Goal: Communication & Community: Share content

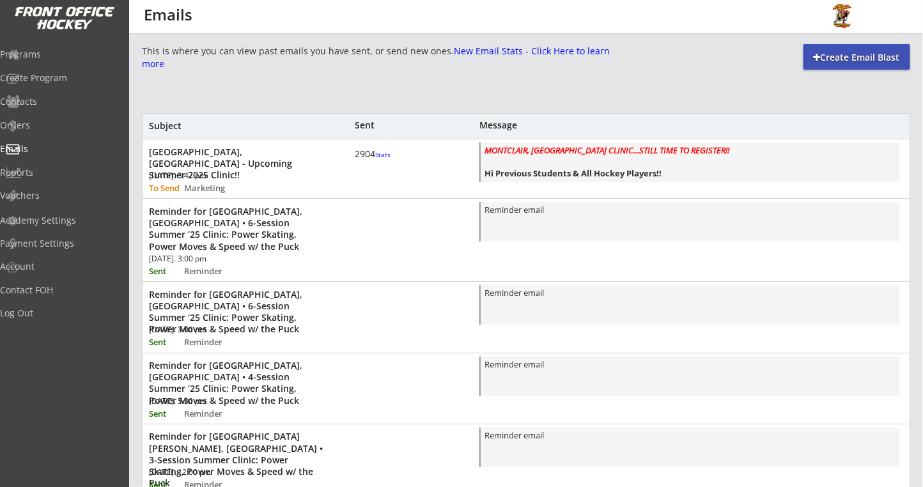
scroll to position [607, 0]
click at [67, 59] on div "Programs" at bounding box center [60, 55] width 121 height 22
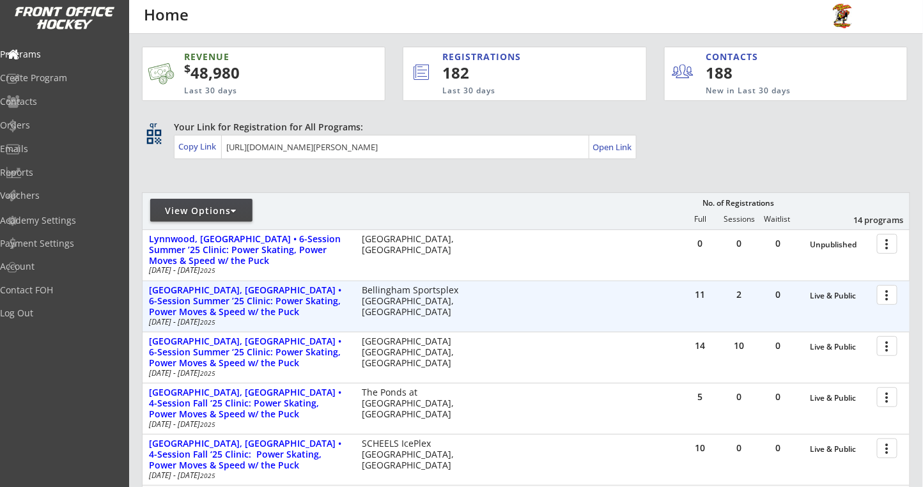
click at [887, 294] on div at bounding box center [889, 294] width 22 height 22
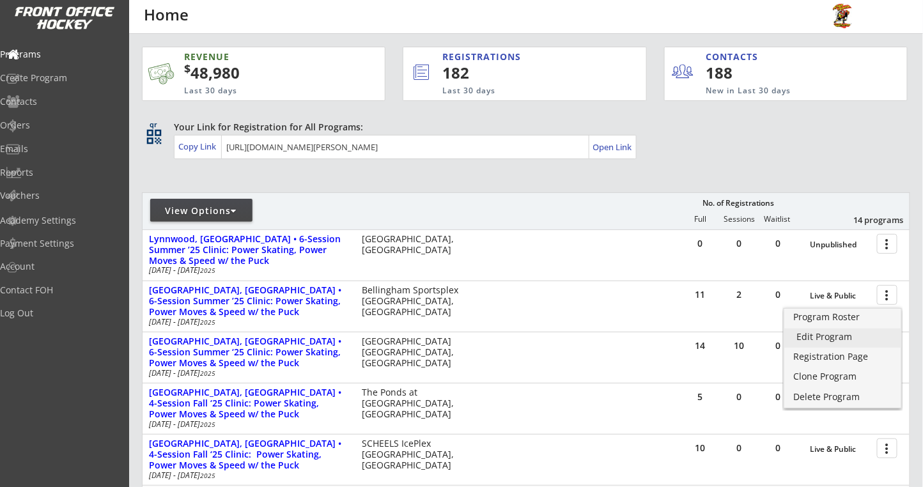
click at [813, 334] on div "Edit Program" at bounding box center [842, 336] width 91 height 9
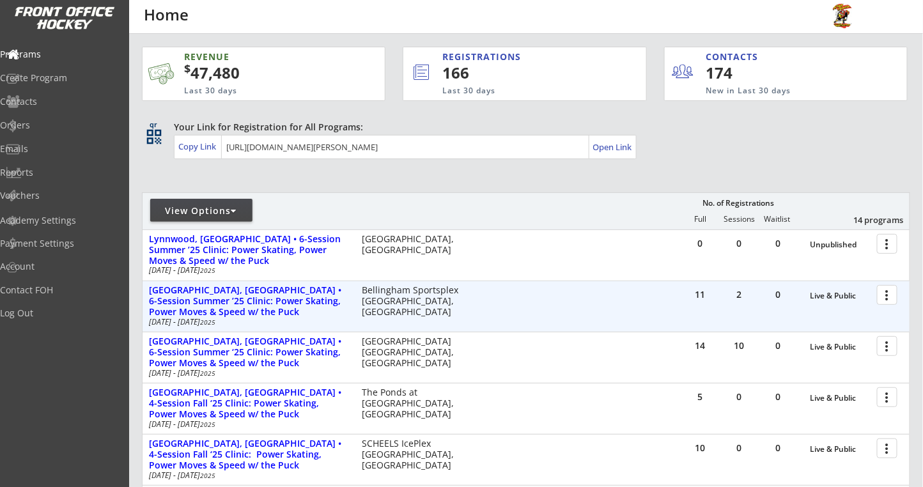
click at [885, 300] on div at bounding box center [889, 294] width 22 height 22
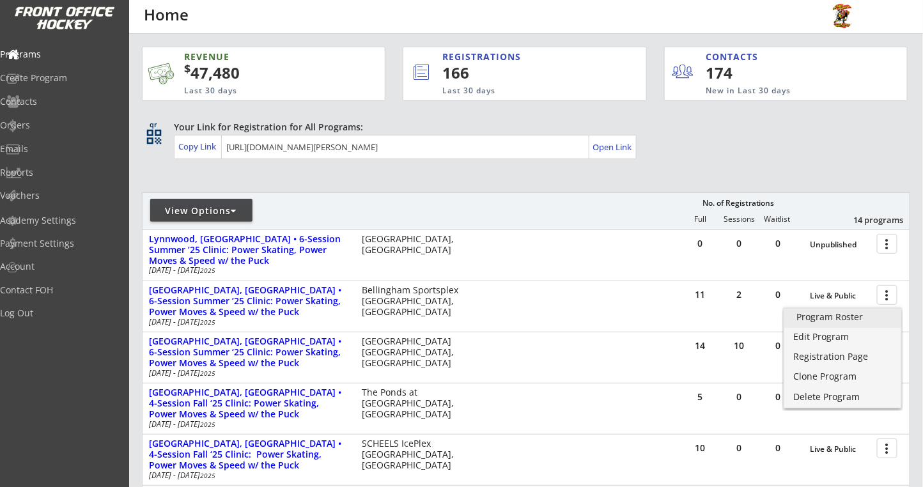
click at [832, 323] on link "Program Roster" at bounding box center [842, 318] width 117 height 19
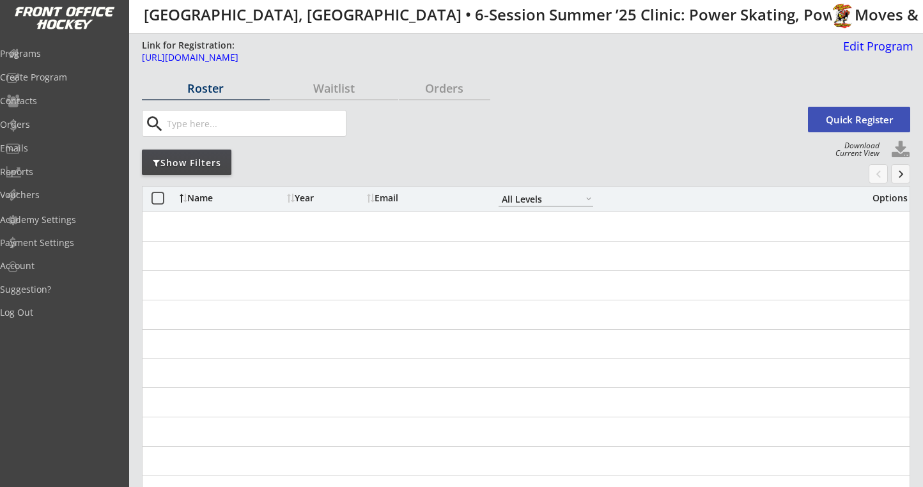
select select ""All Levels""
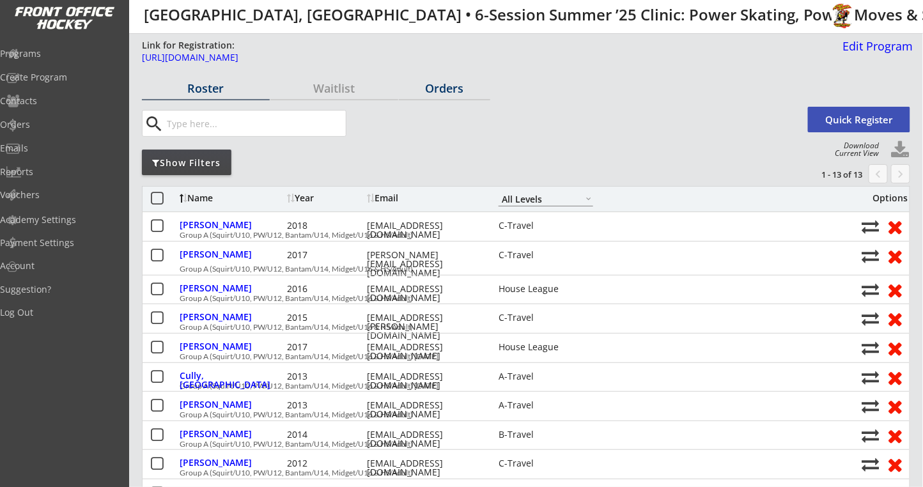
click at [440, 94] on div "Orders" at bounding box center [444, 88] width 91 height 12
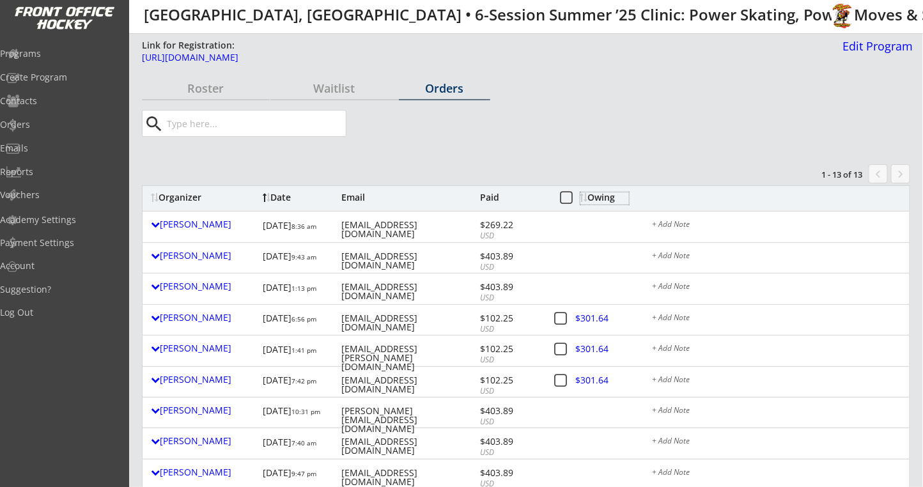
click at [601, 199] on div "Owing" at bounding box center [604, 197] width 49 height 9
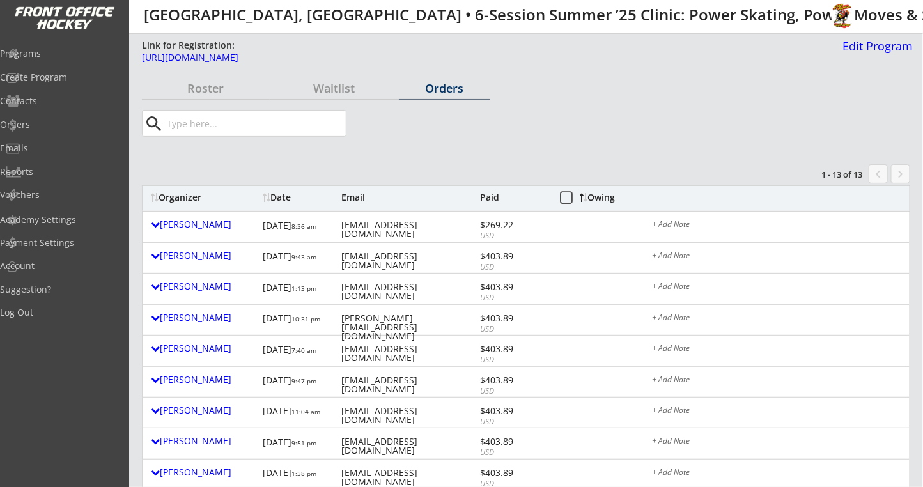
click at [601, 199] on div "Owing" at bounding box center [604, 197] width 49 height 9
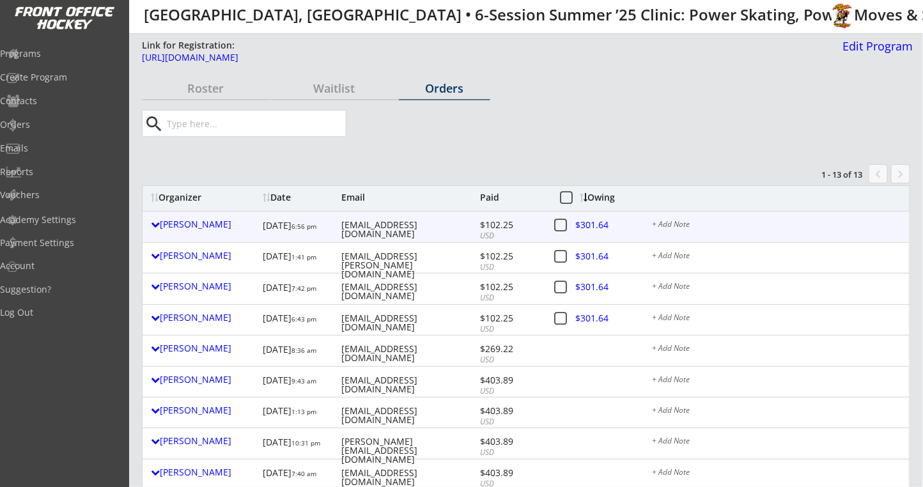
click at [593, 225] on div at bounding box center [602, 227] width 56 height 16
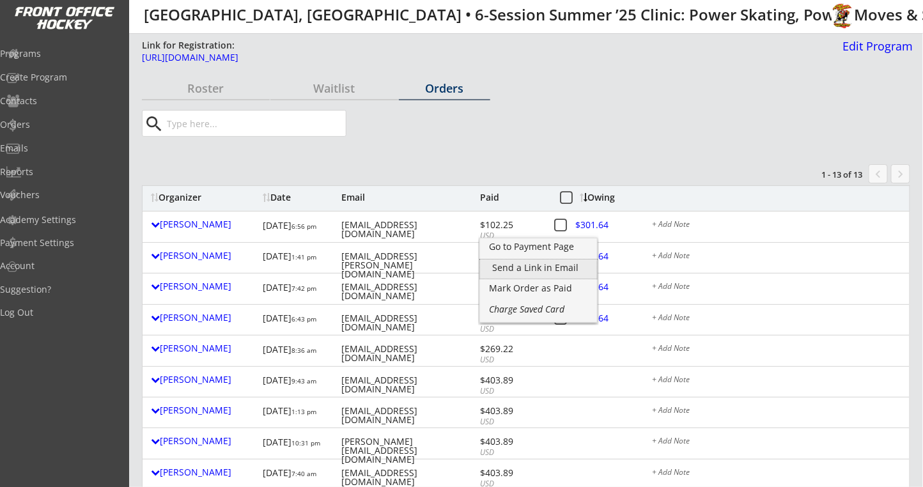
click at [537, 270] on div "Send a Link in Email" at bounding box center [538, 267] width 91 height 9
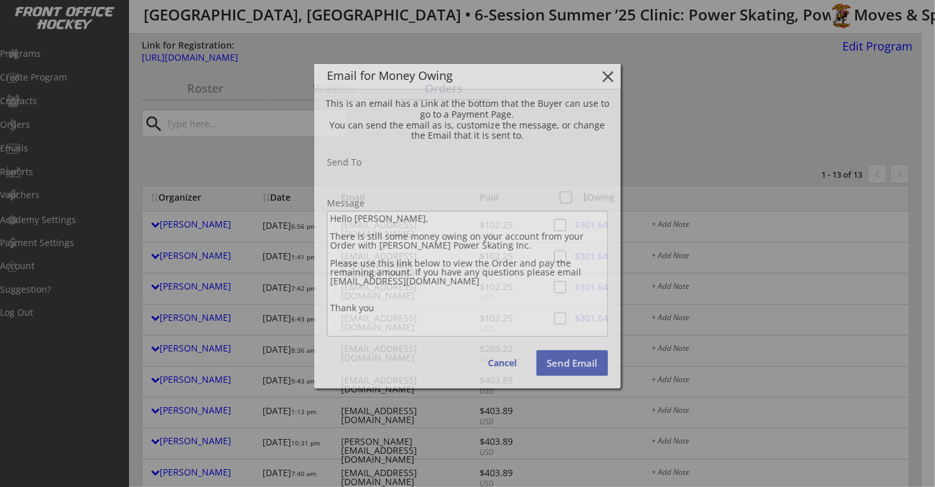
type input "brutoud@gmail.com"
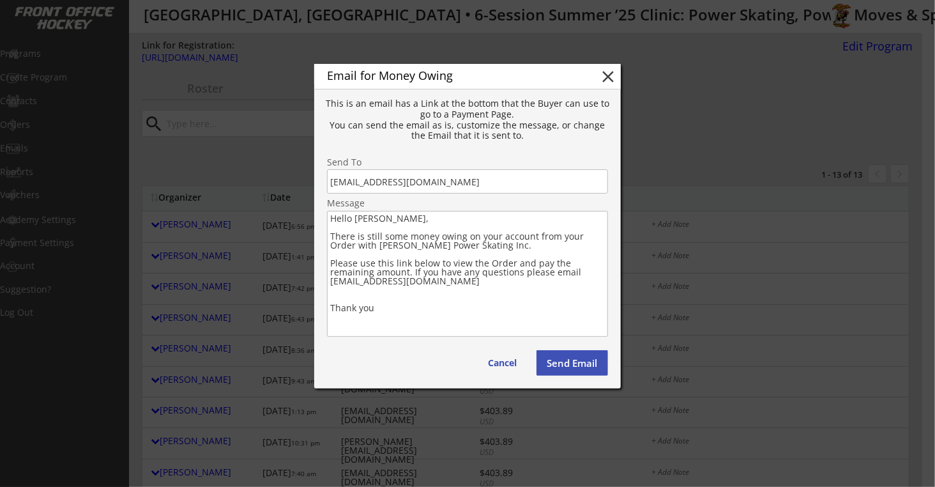
drag, startPoint x: 388, startPoint y: 317, endPoint x: 326, endPoint y: 234, distance: 103.6
click at [326, 234] on div "Email for Money Owing close This is an email has a Link at the bottom that the …" at bounding box center [467, 226] width 307 height 325
paste textarea "We are looking forward to seeing all of you at our Upcoming Power Skating Progr…"
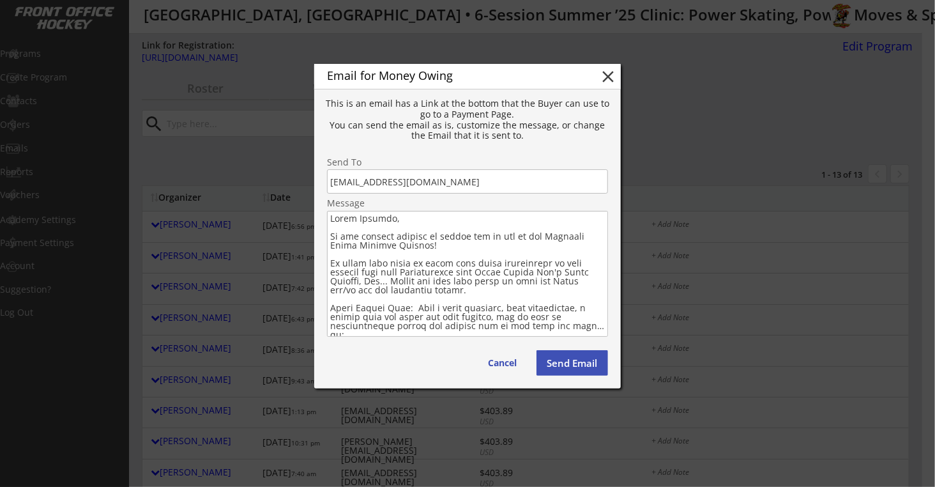
click at [427, 245] on textarea at bounding box center [467, 274] width 281 height 126
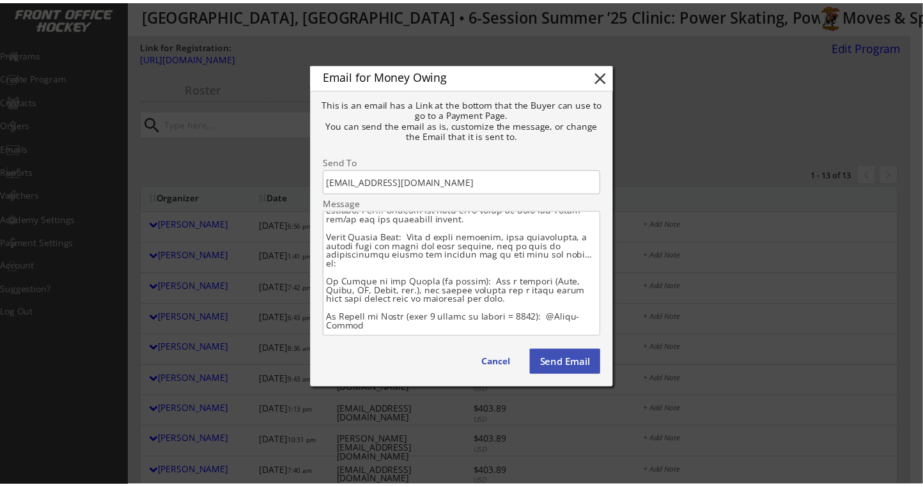
scroll to position [175, 0]
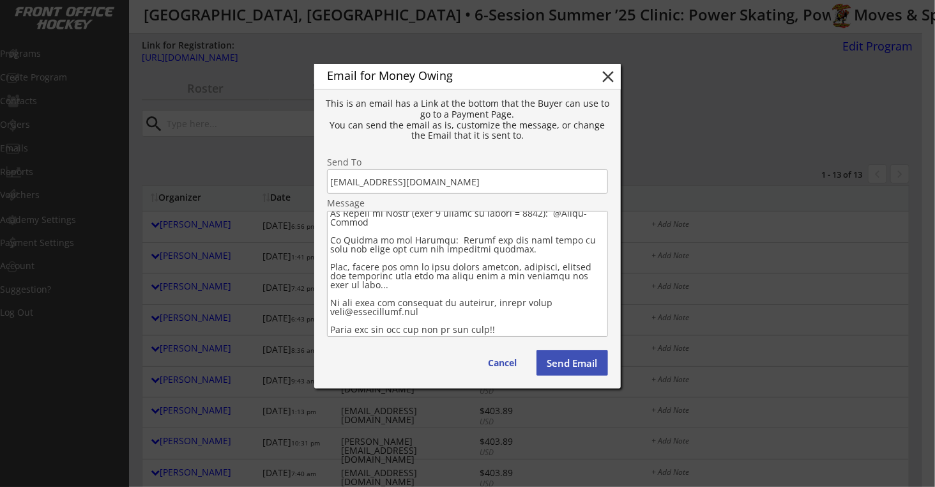
drag, startPoint x: 331, startPoint y: 238, endPoint x: 517, endPoint y: 320, distance: 203.4
click at [517, 320] on textarea at bounding box center [467, 274] width 281 height 126
type textarea "Hello Dionnea, We are looking forward to seeing all of you at our Upcoming Powe…"
click at [573, 367] on button "Send Email" at bounding box center [573, 363] width 72 height 26
type textarea "Hello , There is still some money owing on your account from your Order with . …"
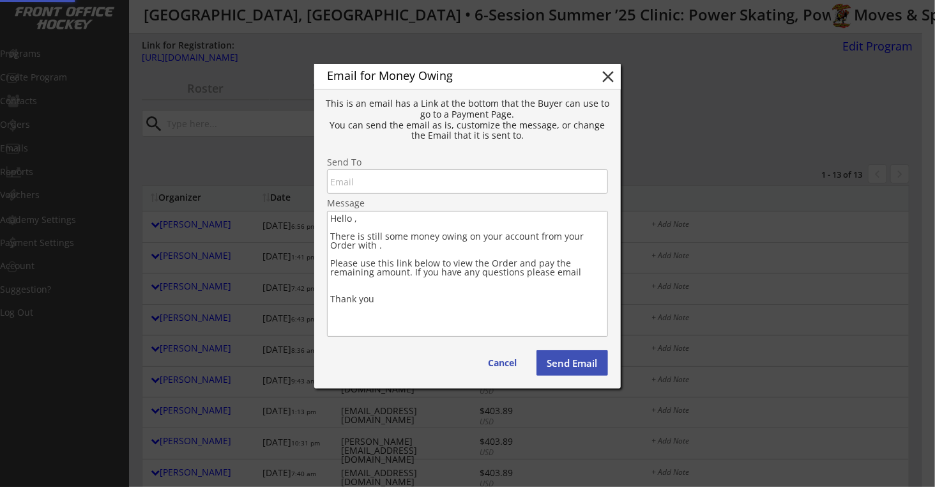
scroll to position [0, 0]
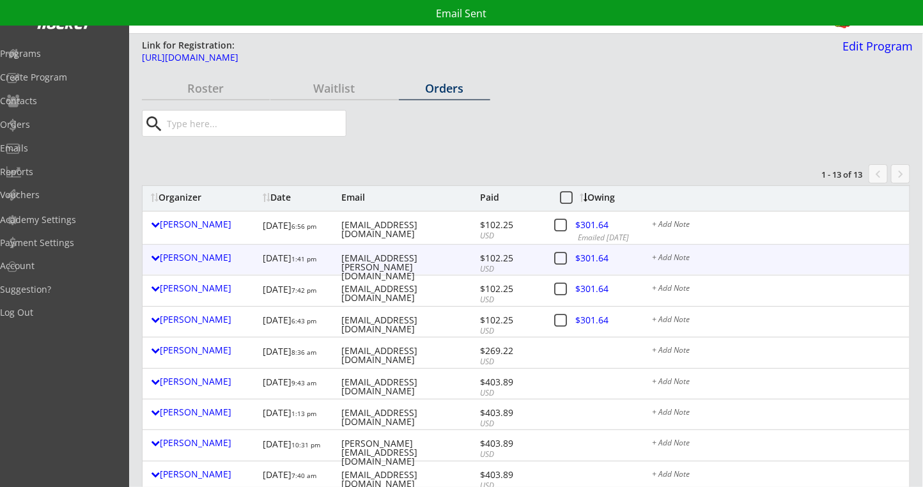
click at [590, 259] on div at bounding box center [602, 260] width 56 height 16
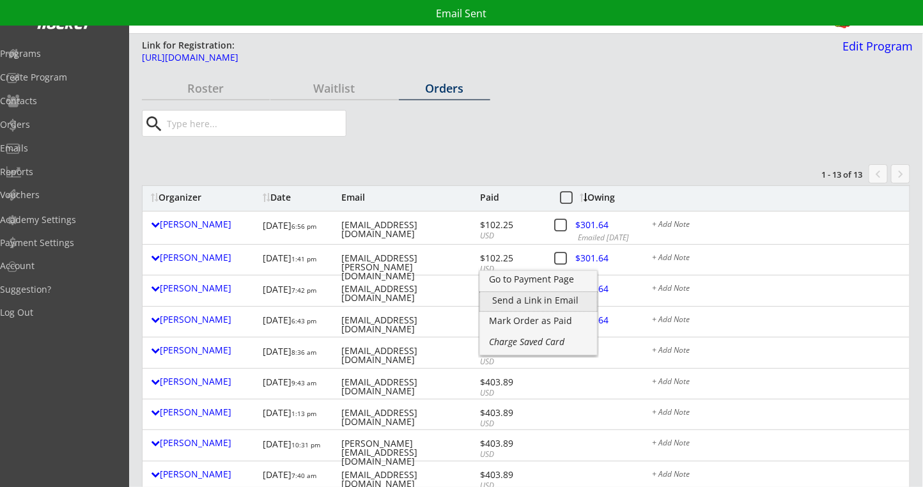
click at [523, 296] on div "Send a Link in Email" at bounding box center [538, 300] width 91 height 9
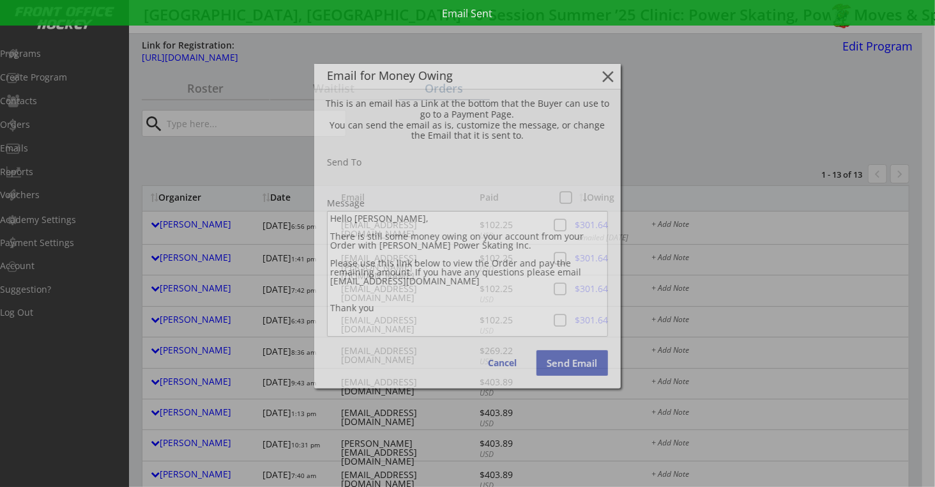
type input "scopeland@kipp.org"
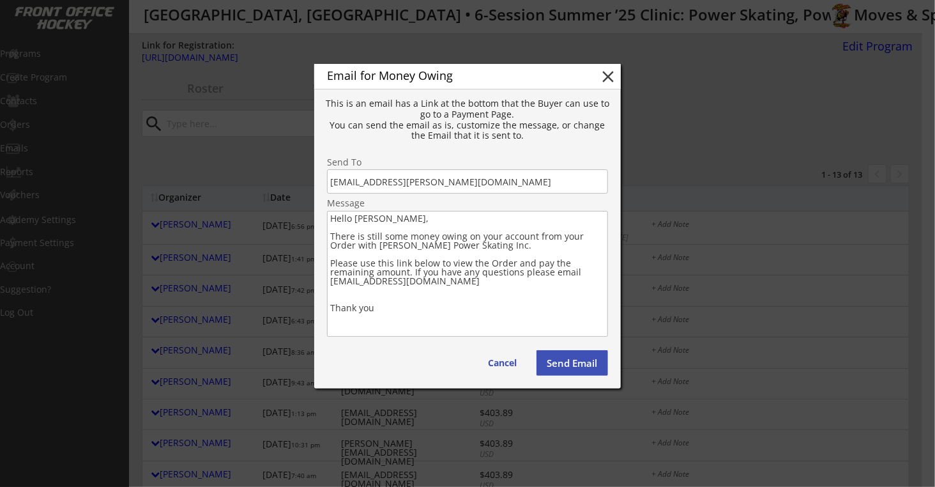
drag, startPoint x: 392, startPoint y: 311, endPoint x: 332, endPoint y: 238, distance: 94.0
click at [332, 238] on textarea "Hello Stephany, There is still some money owing on your account from your Order…" at bounding box center [467, 274] width 281 height 126
paste textarea "We are looking forward to seeing all of you at our Upcoming Power Skating Progr…"
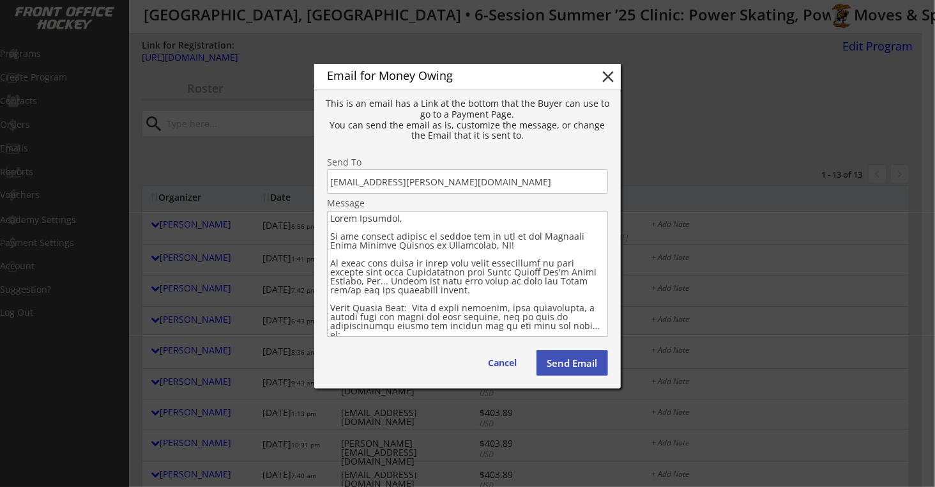
type textarea "Hello Stephany, We are looking forward to seeing all of you at our Upcoming Pow…"
click at [571, 363] on button "Send Email" at bounding box center [573, 363] width 72 height 26
type textarea "Hello , There is still some money owing on your account from your Order with . …"
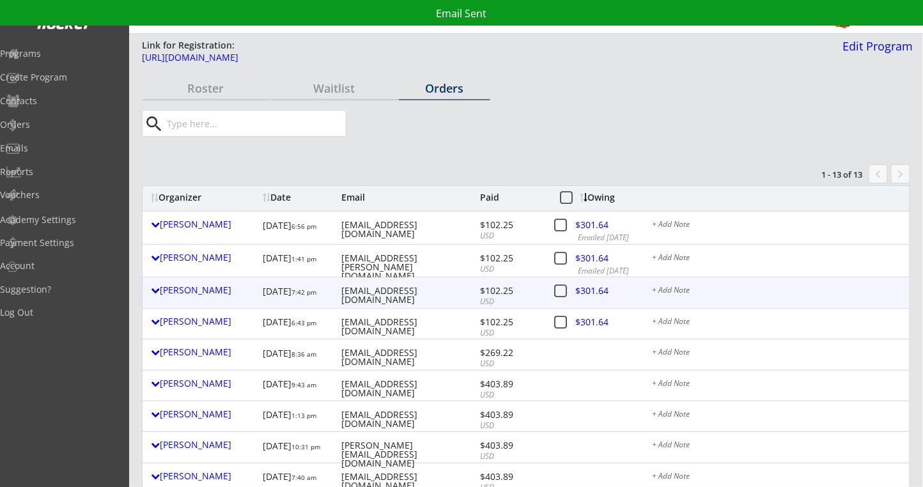
click at [583, 292] on div at bounding box center [602, 293] width 56 height 16
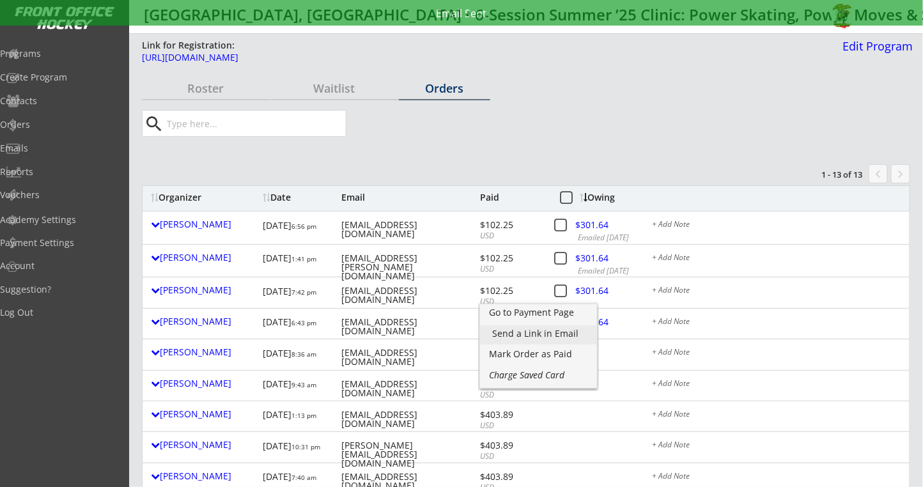
click at [542, 329] on div "Send a Link in Email" at bounding box center [538, 333] width 91 height 9
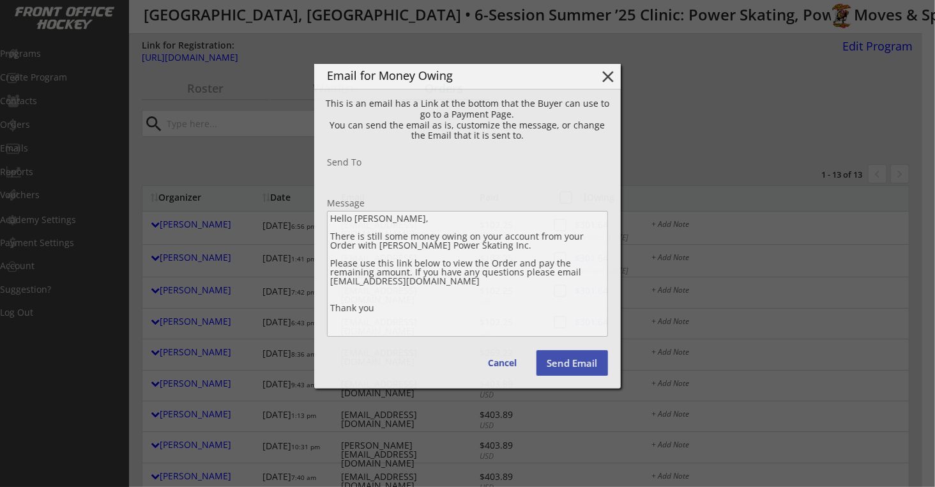
type input "awadelitchfield@gmail.com"
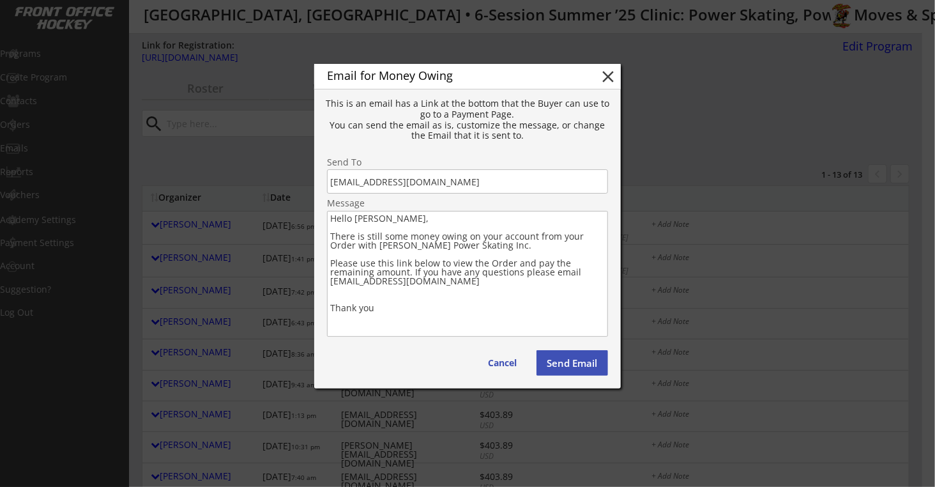
drag, startPoint x: 399, startPoint y: 310, endPoint x: 324, endPoint y: 238, distance: 103.9
click at [324, 238] on div "Email for Money Owing close This is an email has a Link at the bottom that the …" at bounding box center [467, 226] width 307 height 325
paste textarea "We are looking forward to seeing all of you at our Upcoming Power Skating Progr…"
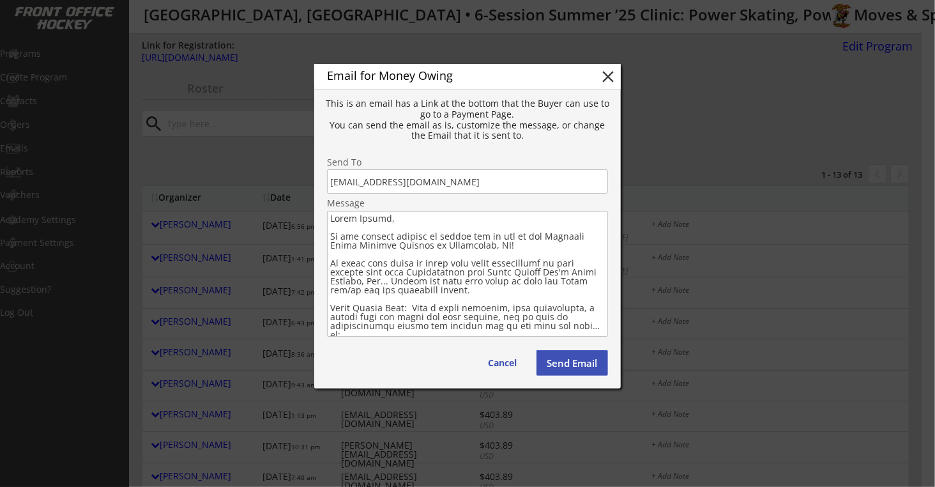
type textarea "Hello Alicia, We are looking forward to seeing all of you at our Upcoming Power…"
click at [574, 369] on button "Send Email" at bounding box center [573, 363] width 72 height 26
type textarea "Hello , There is still some money owing on your account from your Order with . …"
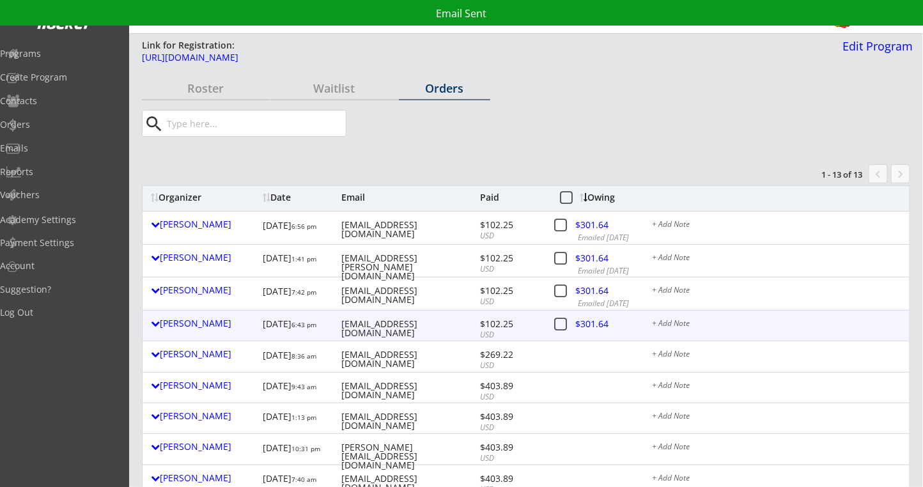
click at [592, 327] on div at bounding box center [602, 326] width 56 height 16
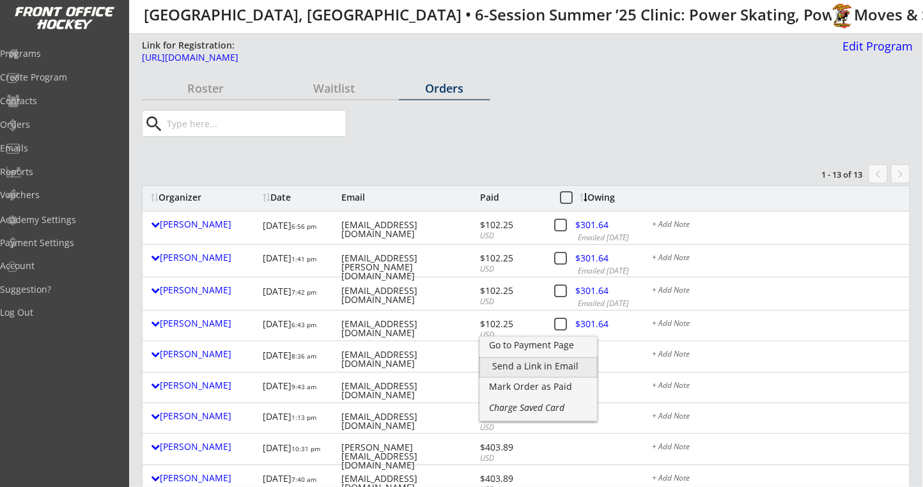
click at [549, 365] on div "Send a Link in Email" at bounding box center [538, 366] width 91 height 9
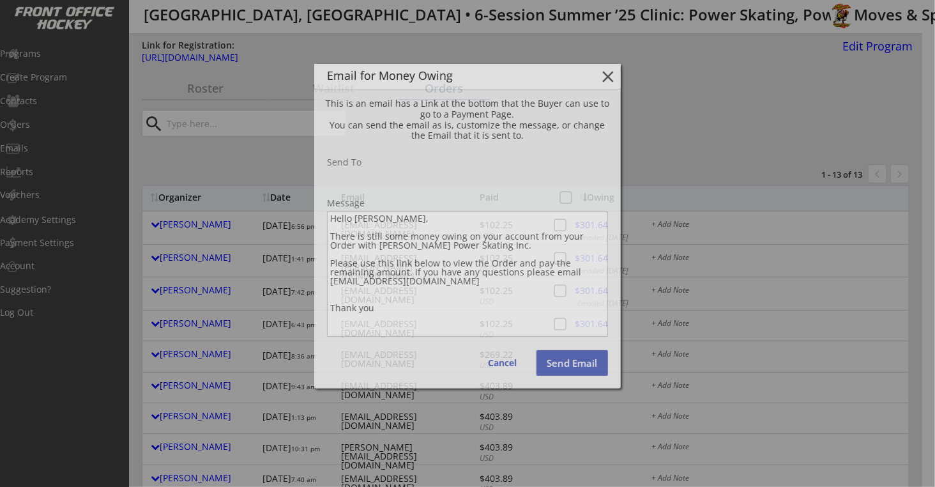
type input "pearsonbryn@hotmail.com"
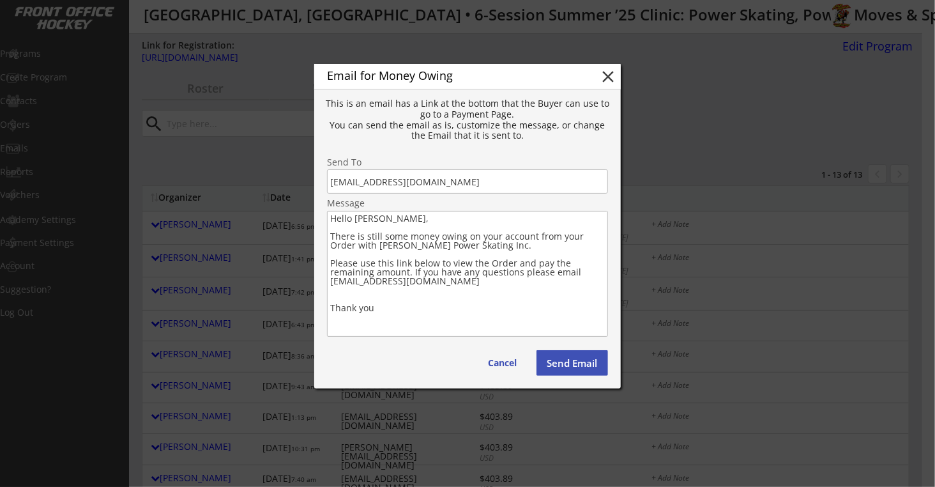
drag, startPoint x: 395, startPoint y: 310, endPoint x: 316, endPoint y: 238, distance: 107.7
click at [316, 238] on div "Email for Money Owing close This is an email has a Link at the bottom that the …" at bounding box center [467, 226] width 307 height 325
paste textarea "We are looking forward to seeing all of you at our Upcoming Power Skating Progr…"
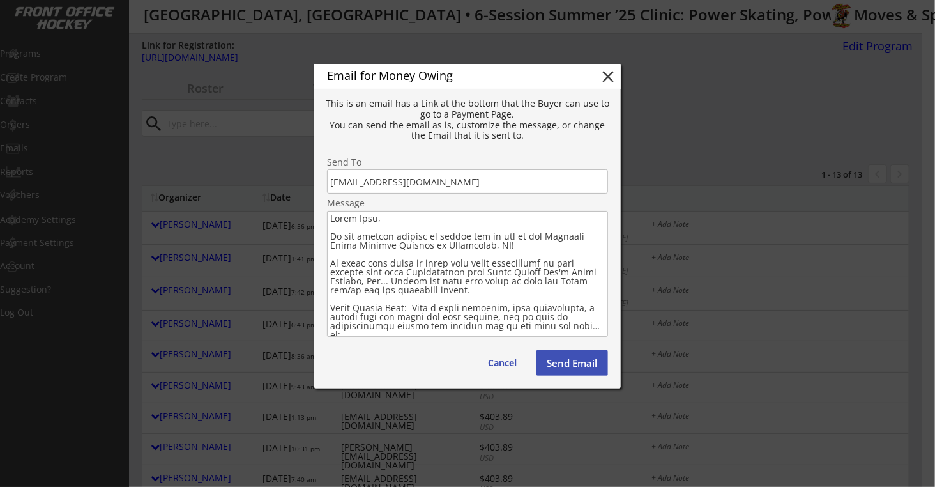
type textarea "Hello Bryn, We are looking forward to seeing all of you at our Upcoming Power S…"
click at [565, 367] on button "Send Email" at bounding box center [573, 363] width 72 height 26
type textarea "Hello , There is still some money owing on your account from your Order with . …"
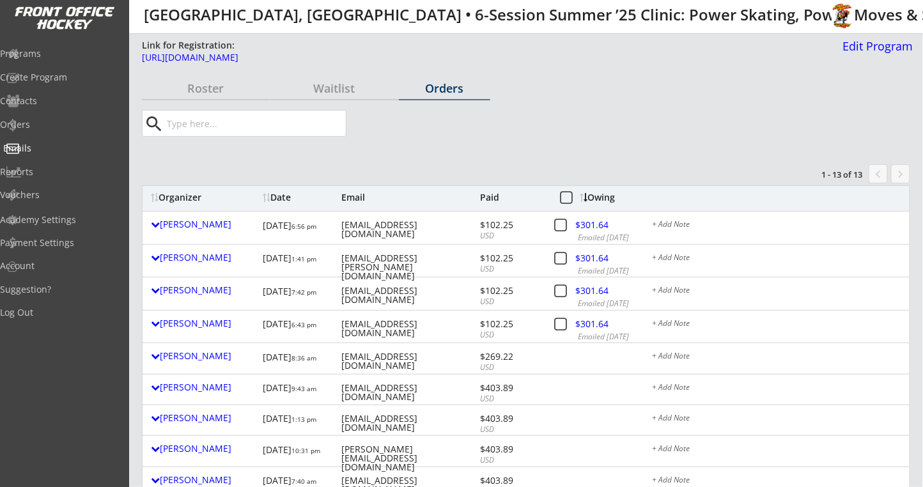
click at [43, 151] on div "Emails" at bounding box center [60, 148] width 115 height 9
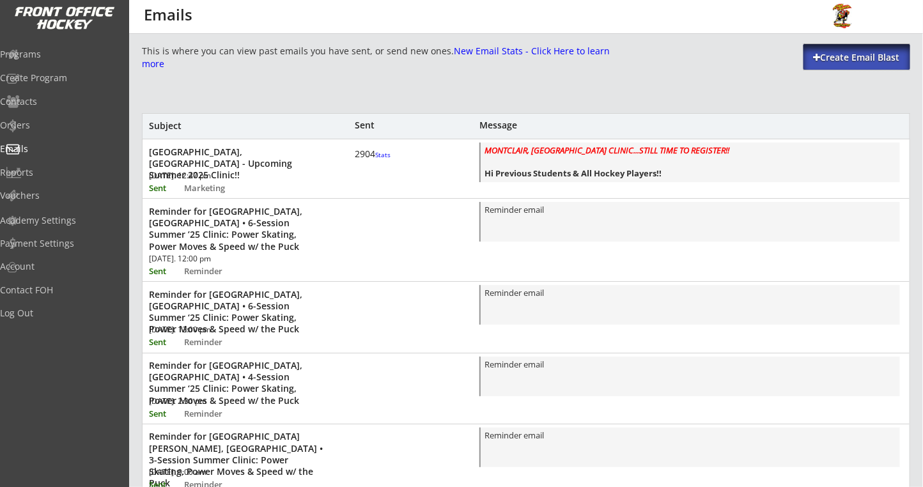
click at [863, 59] on div "Create Email Blast" at bounding box center [856, 57] width 107 height 13
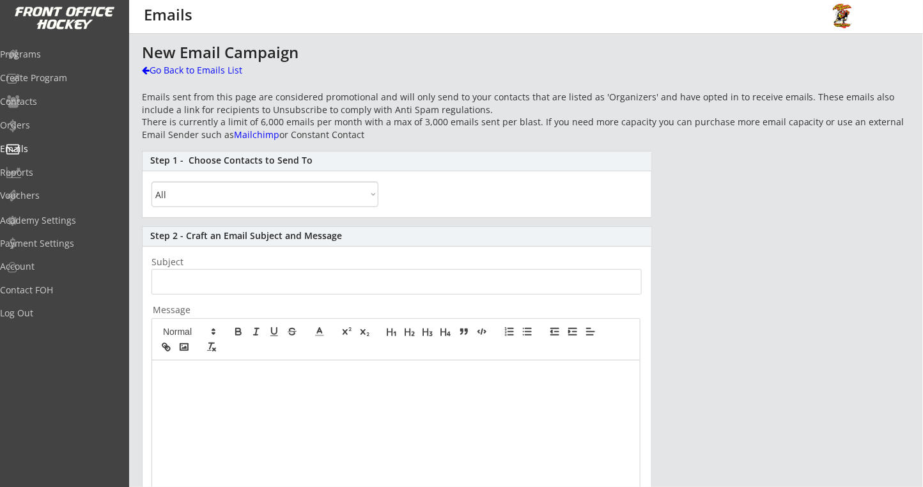
click at [201, 194] on select "All By Specific Programs Within Birth Year Range By Location" at bounding box center [264, 194] width 227 height 26
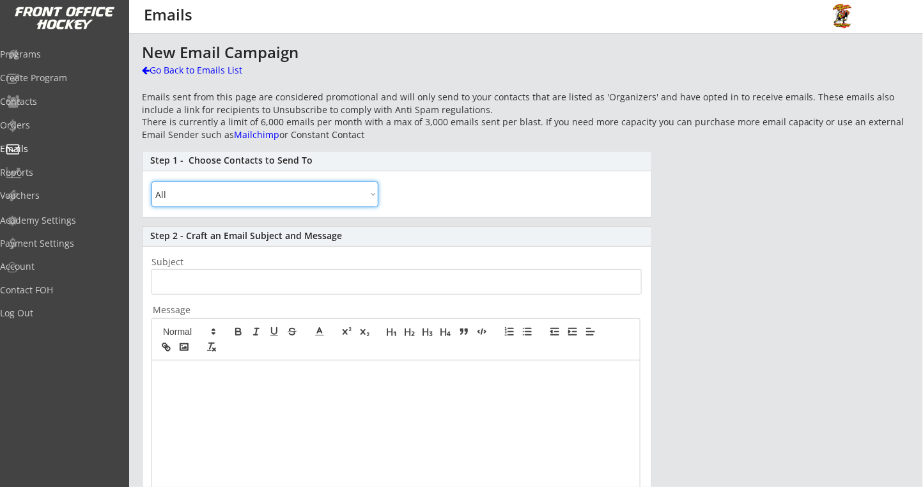
select select ""By Location""
click at [151, 181] on select "All By Specific Programs Within Birth Year Range By Location" at bounding box center [264, 194] width 227 height 26
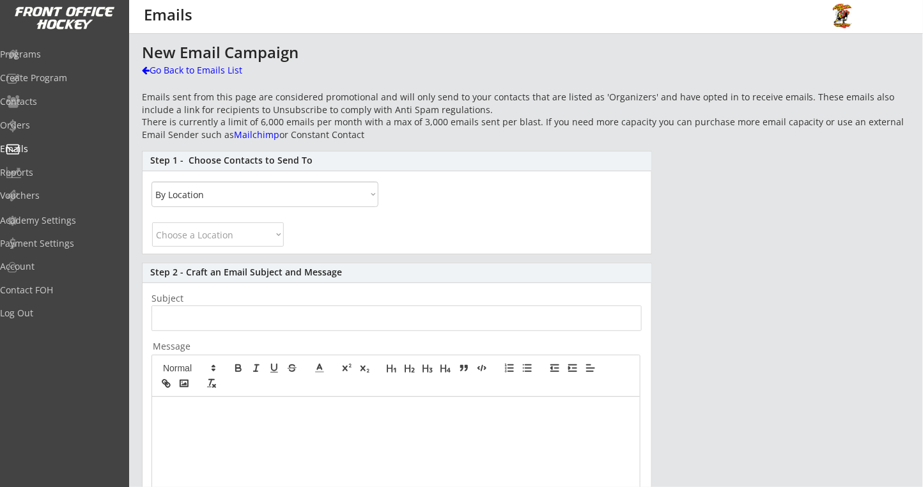
click at [211, 235] on select "Choose a Location [GEOGRAPHIC_DATA] [GEOGRAPHIC_DATA] [US_STATE] [US_STATE] [US…" at bounding box center [218, 234] width 132 height 24
click at [152, 222] on select "Choose a Location [GEOGRAPHIC_DATA] [GEOGRAPHIC_DATA] [US_STATE] [US_STATE] [US…" at bounding box center [218, 234] width 132 height 24
click at [233, 192] on select "All By Specific Programs Within Birth Year Range By Location" at bounding box center [264, 194] width 227 height 26
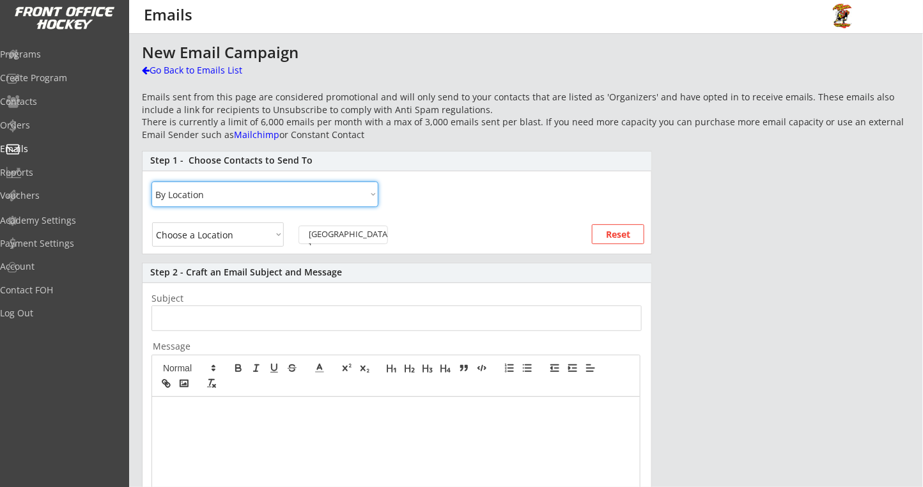
click at [151, 181] on select "All By Specific Programs Within Birth Year Range By Location" at bounding box center [264, 194] width 227 height 26
click at [227, 238] on select "Choose a Location [GEOGRAPHIC_DATA] [GEOGRAPHIC_DATA] [US_STATE] [US_STATE] [US…" at bounding box center [218, 234] width 132 height 24
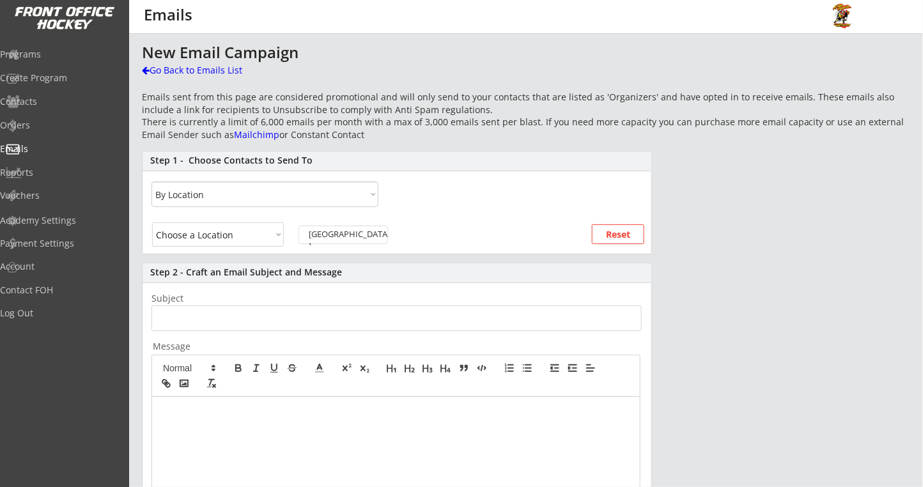
select select ""[US_STATE]""
click at [152, 222] on select "Choose a Location [GEOGRAPHIC_DATA] [GEOGRAPHIC_DATA] [US_STATE] [US_STATE] [US…" at bounding box center [218, 234] width 132 height 24
click at [208, 318] on input "input" at bounding box center [396, 318] width 490 height 26
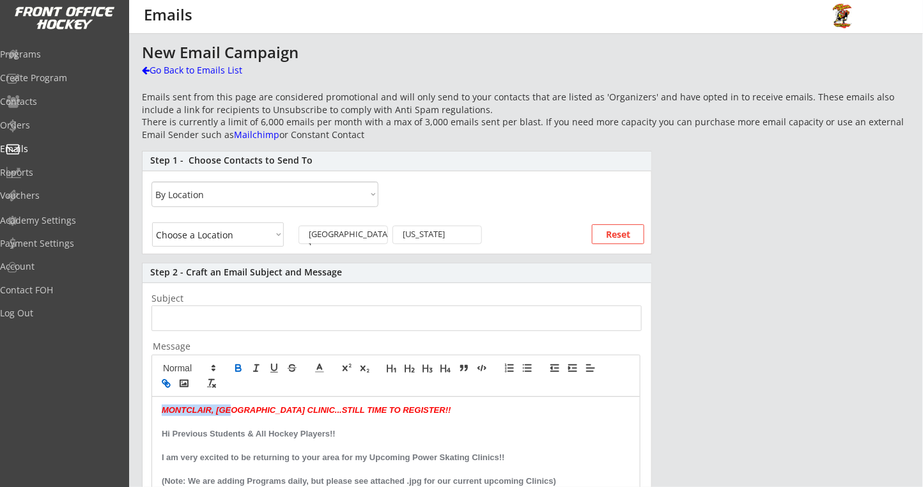
drag, startPoint x: 229, startPoint y: 404, endPoint x: 100, endPoint y: 398, distance: 128.6
click at [100, 398] on body "This is where you can view past emails you have sent, or send new ones. New Ema…" at bounding box center [461, 243] width 923 height 487
click at [273, 407] on em "BELLINGHAM, [GEOGRAPHIC_DATA] CLINIC...STILL TIME TO REGISTER!!" at bounding box center [309, 410] width 295 height 10
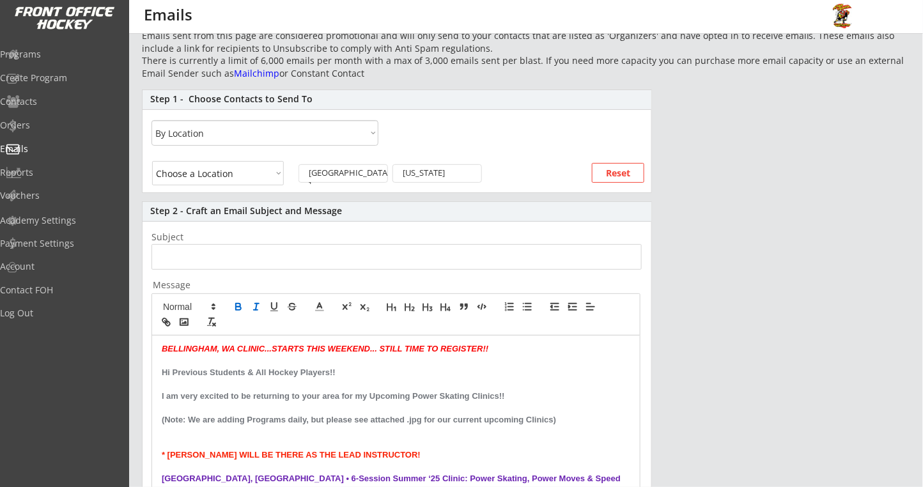
scroll to position [85, 0]
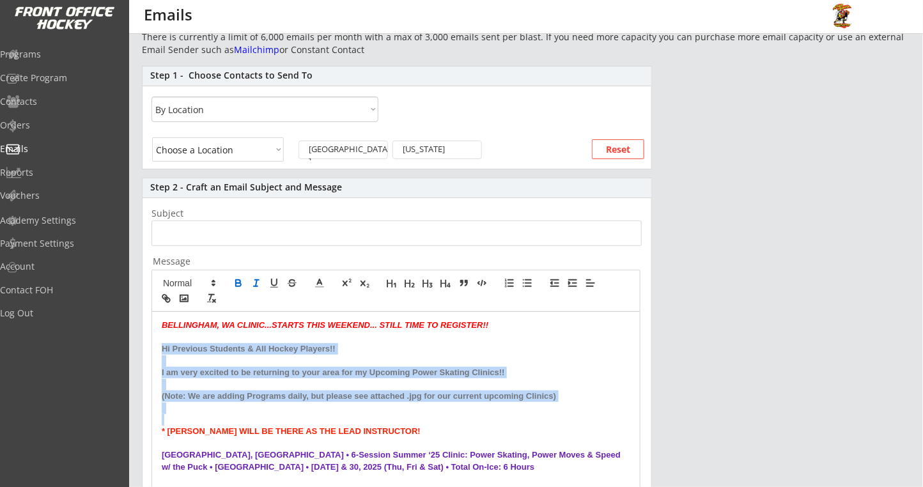
drag, startPoint x: 158, startPoint y: 348, endPoint x: 241, endPoint y: 413, distance: 105.6
click at [241, 413] on div "BELLINGHAM, WA CLINIC...STARTS THIS WEEKEND... STILL TIME TO REGISTER!! Hi Prev…" at bounding box center [395, 492] width 487 height 361
click at [317, 282] on icon at bounding box center [320, 283] width 12 height 12
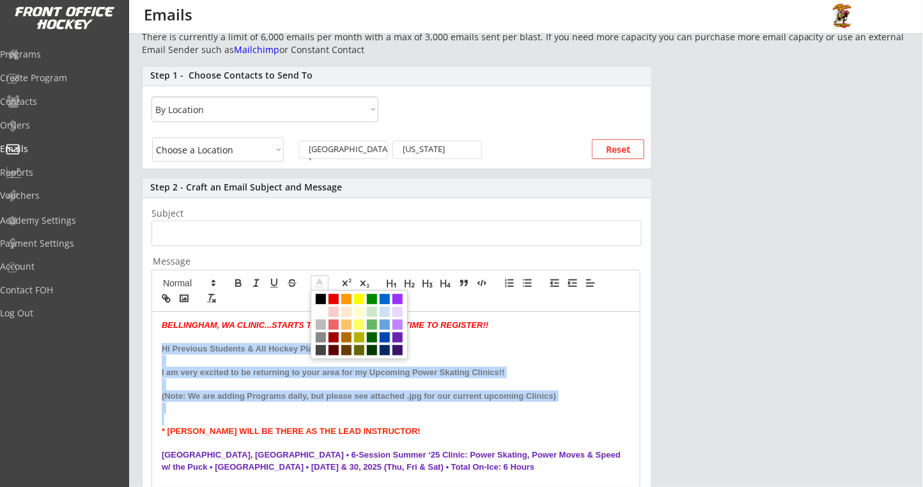
click at [318, 302] on span at bounding box center [321, 299] width 10 height 10
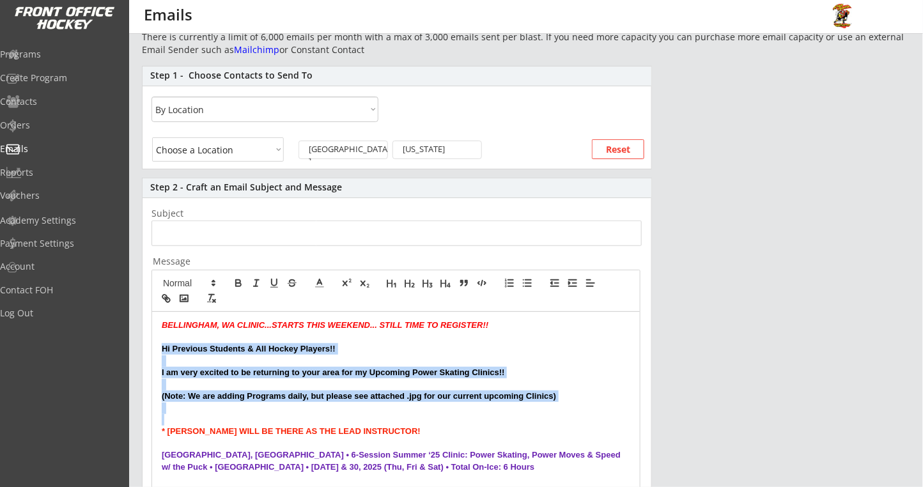
click at [245, 374] on strong "I am very excited to be returning to your area for my Upcoming Power Skating Cl…" at bounding box center [333, 372] width 343 height 10
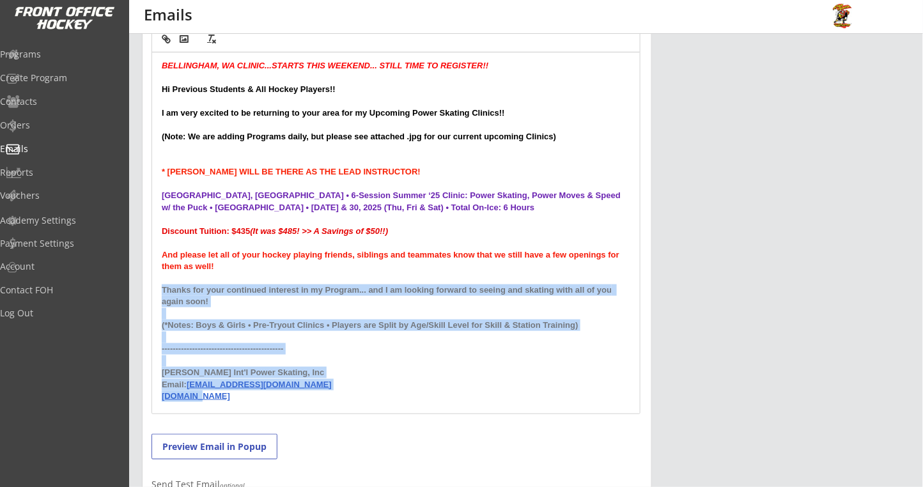
scroll to position [398, 0]
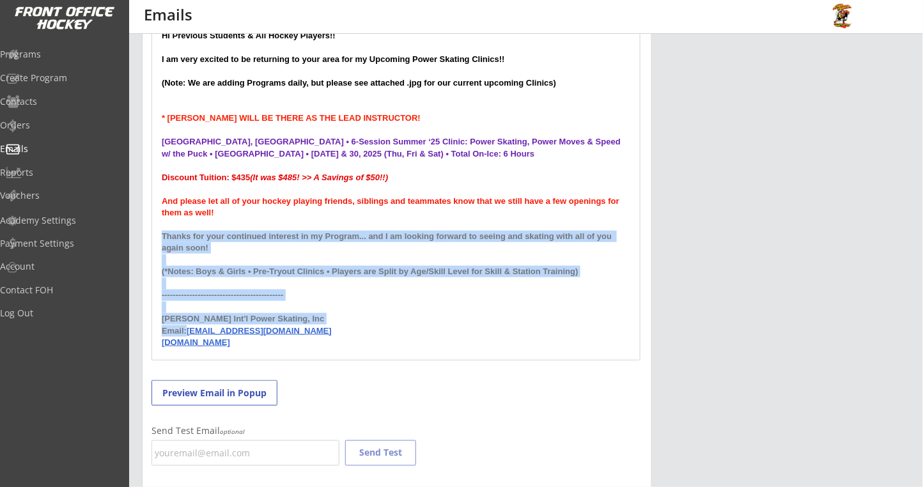
drag, startPoint x: 161, startPoint y: 378, endPoint x: 186, endPoint y: 330, distance: 54.6
click at [186, 330] on div "BELLINGHAM, WA CLINIC...STARTS THIS WEEKEND... STILL TIME TO REGISTER!! Hi Prev…" at bounding box center [395, 179] width 487 height 361
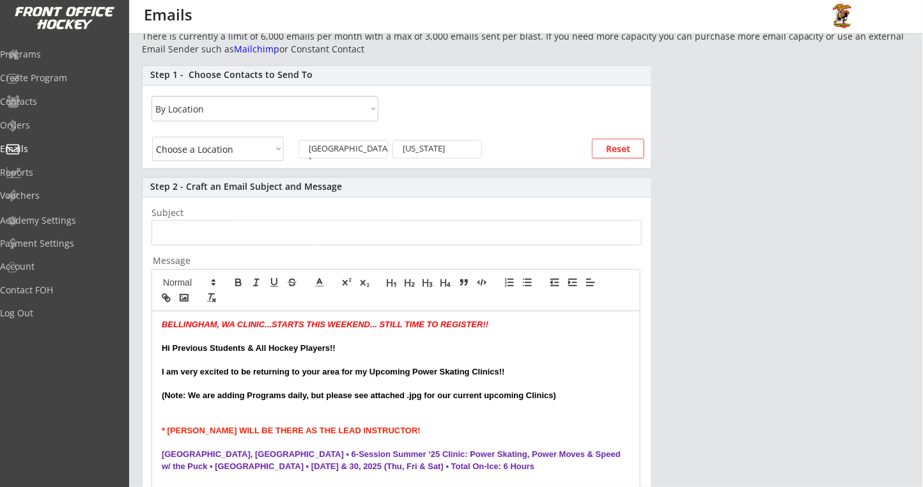
scroll to position [57, 0]
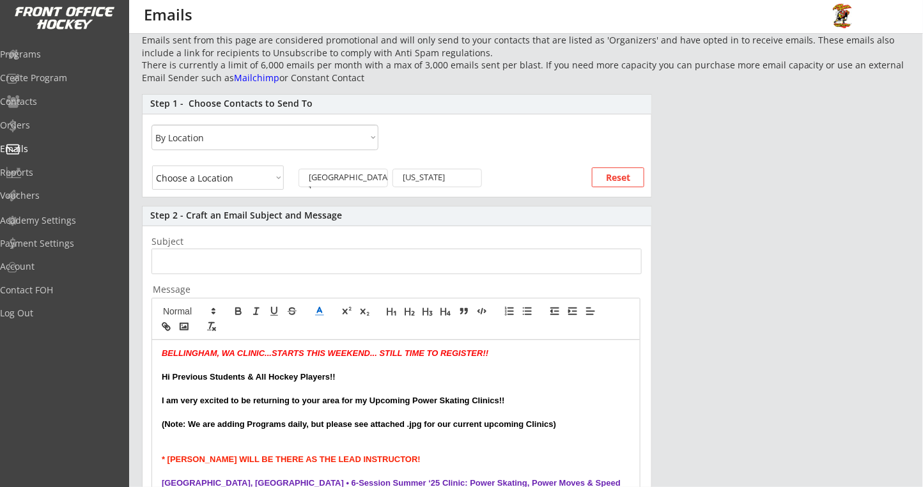
click at [322, 308] on icon at bounding box center [320, 311] width 12 height 12
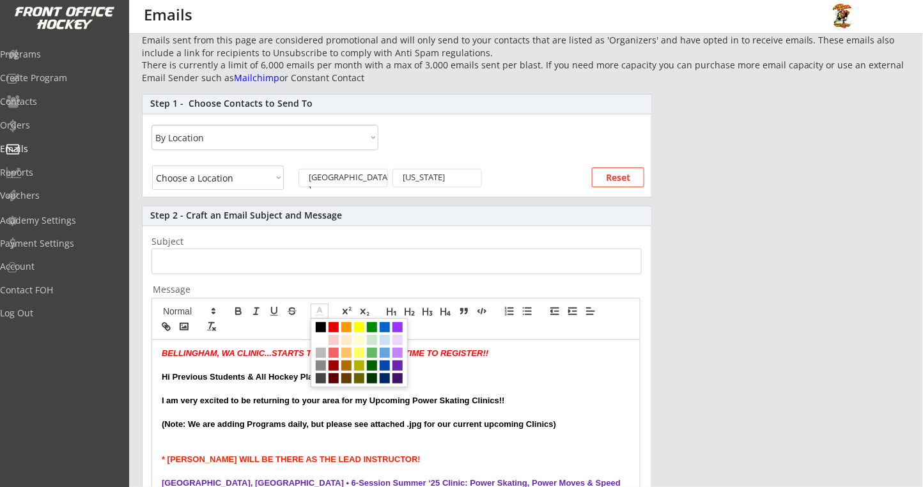
click at [314, 325] on span at bounding box center [359, 352] width 97 height 69
click at [318, 325] on span at bounding box center [321, 327] width 10 height 10
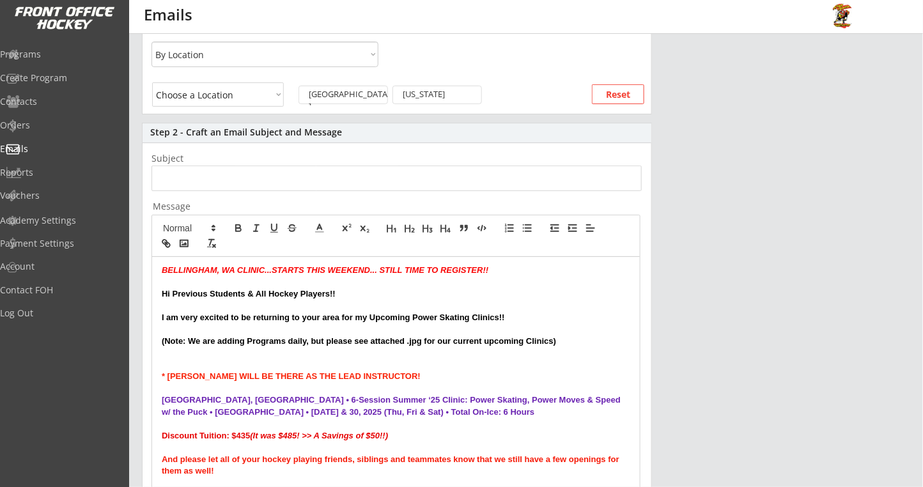
scroll to position [227, 0]
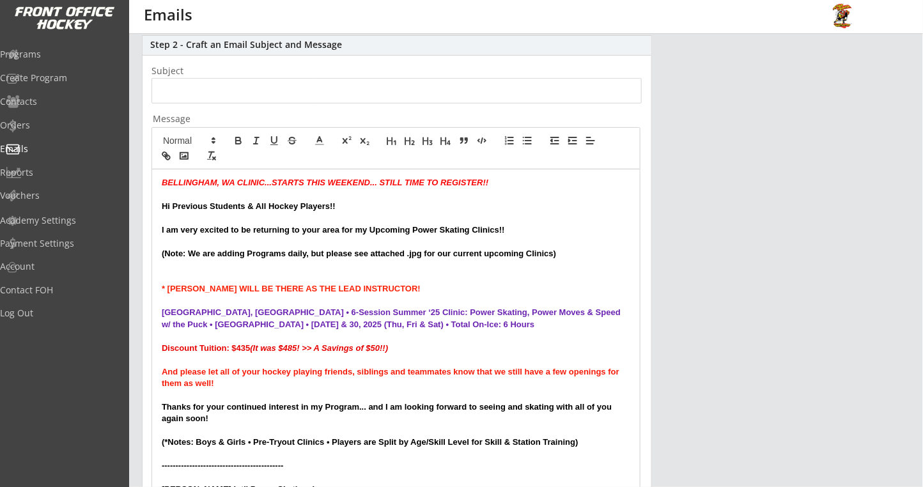
click at [282, 353] on p "Discount Tuition: $435 (It was $485! >> A Savings of $50!!)" at bounding box center [396, 348] width 468 height 12
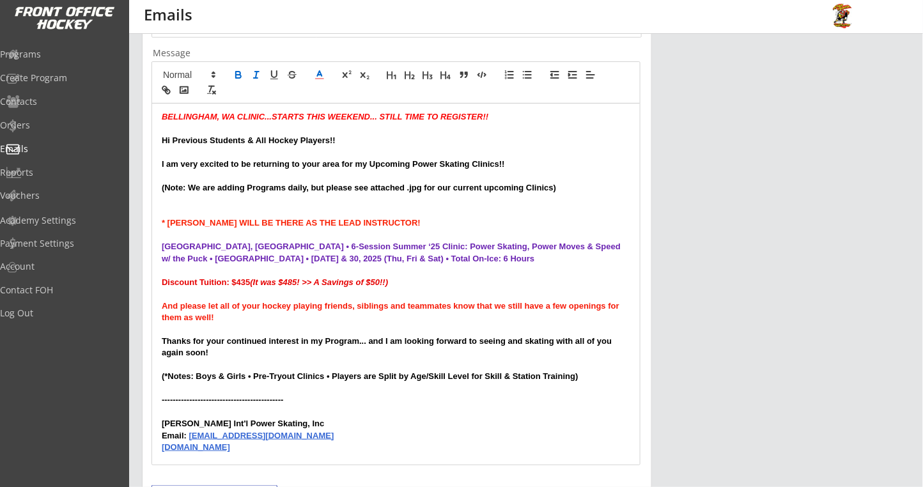
scroll to position [208, 0]
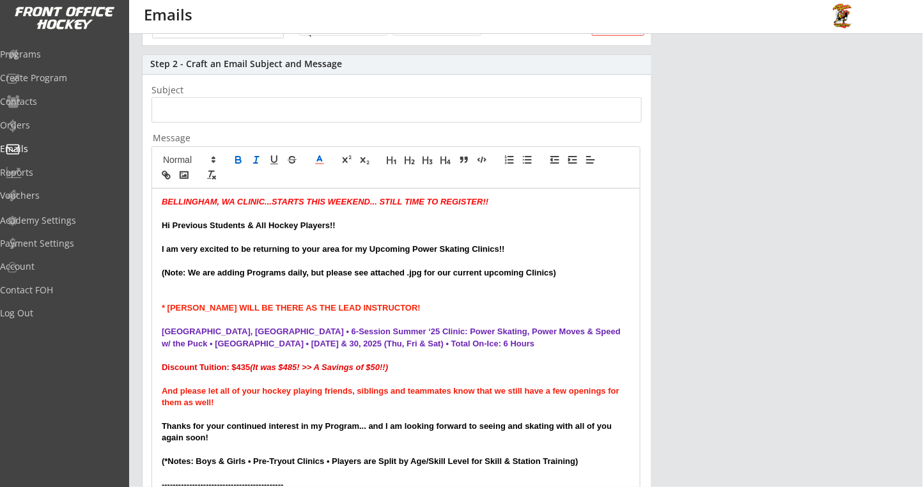
click at [203, 105] on input "input" at bounding box center [396, 110] width 490 height 26
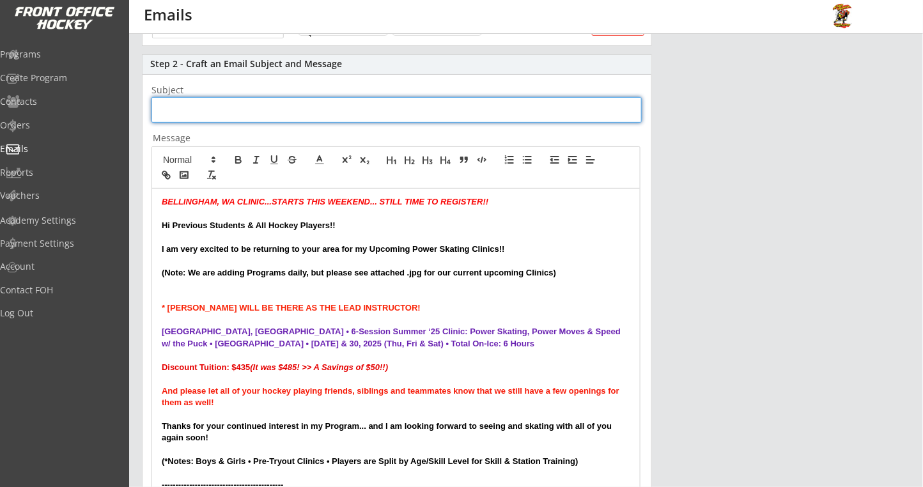
paste input "[GEOGRAPHIC_DATA], [GEOGRAPHIC_DATA] - Upcoming Summer 2025 Clinic!!"
drag, startPoint x: 207, startPoint y: 110, endPoint x: 0, endPoint y: 95, distance: 207.6
click at [0, 95] on body "This is where you can view past emails you have sent, or send new ones. New Ema…" at bounding box center [461, 35] width 923 height 487
click at [155, 114] on input "input" at bounding box center [396, 110] width 490 height 26
click at [220, 108] on input "input" at bounding box center [396, 110] width 490 height 26
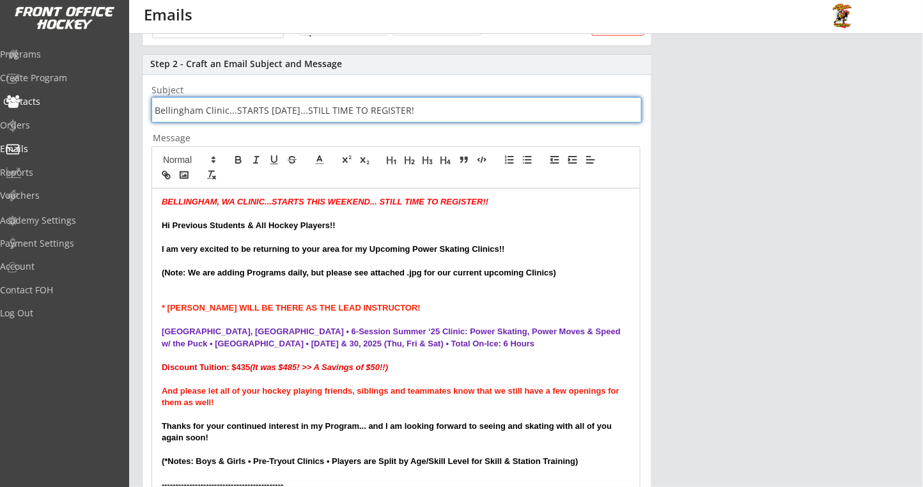
drag, startPoint x: 225, startPoint y: 109, endPoint x: 95, endPoint y: 100, distance: 130.0
click at [95, 100] on body "This is where you can view past emails you have sent, or send new ones. New Ema…" at bounding box center [461, 35] width 923 height 487
type input "BELLINGHAM, [GEOGRAPHIC_DATA]...STARTS [DATE]...STILL TIME TO REGISTER!"
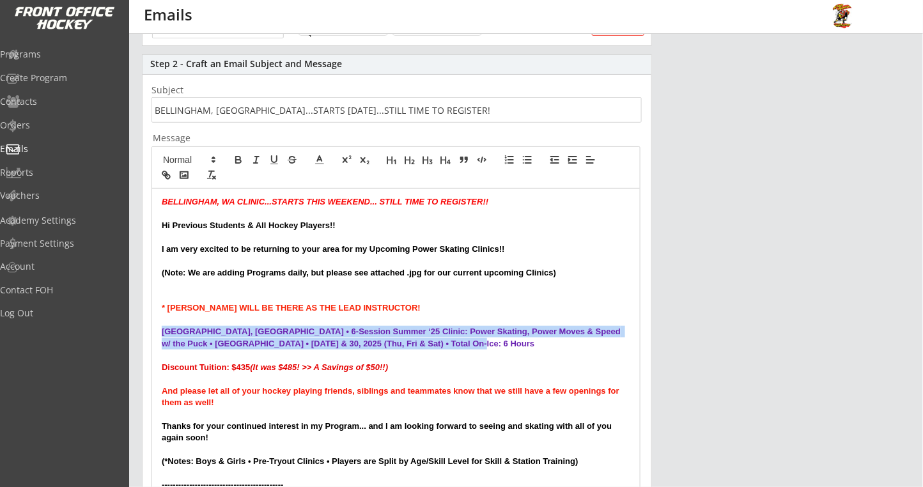
drag, startPoint x: 438, startPoint y: 345, endPoint x: 147, endPoint y: 331, distance: 291.0
click at [147, 331] on div "Step 2 - Craft an Email Subject and Message Subject Message [GEOGRAPHIC_DATA], …" at bounding box center [397, 394] width 510 height 680
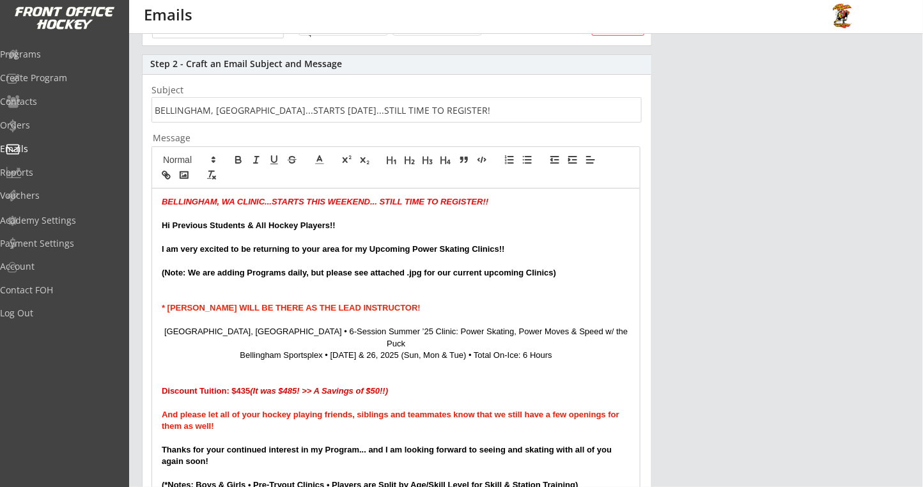
scroll to position [0, 0]
click at [225, 362] on p at bounding box center [396, 368] width 468 height 12
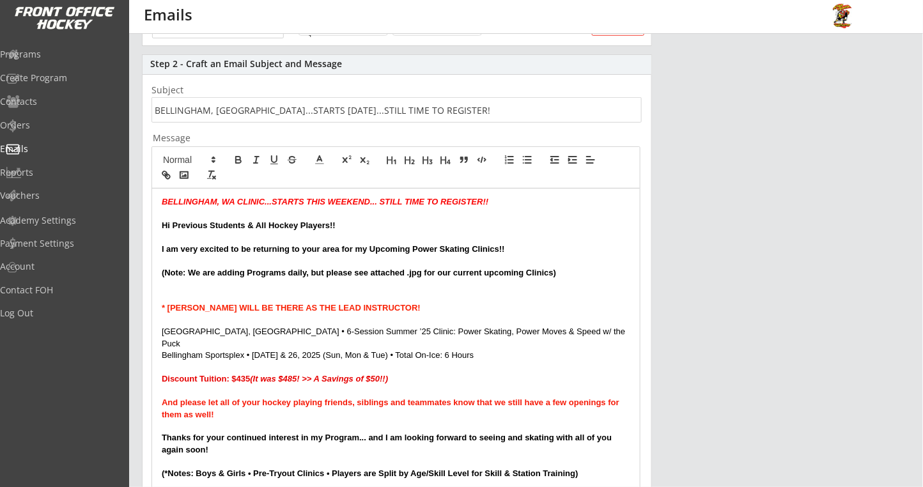
click at [233, 374] on strong "Discount Tuition: $435 (It was $485! >> A Savings of $50!!)" at bounding box center [275, 379] width 226 height 10
drag, startPoint x: 235, startPoint y: 366, endPoint x: 247, endPoint y: 366, distance: 12.1
click at [247, 374] on strong "Discount Tuition: $435 (It was $485! >> A Savings of $50!!)" at bounding box center [275, 379] width 226 height 10
drag, startPoint x: 291, startPoint y: 367, endPoint x: 298, endPoint y: 366, distance: 6.5
click at [298, 374] on em "(It was $485! >> A Savings of $50!!)" at bounding box center [319, 379] width 138 height 10
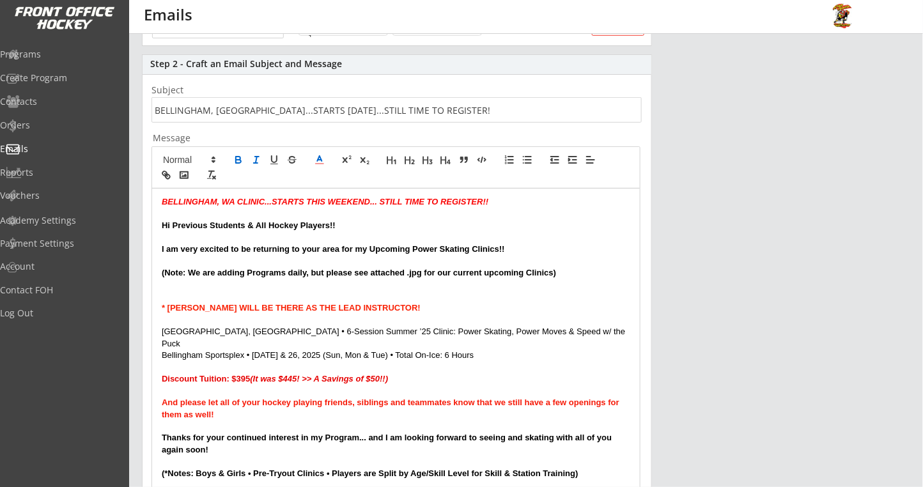
click at [412, 373] on p "Discount Tuition: $395 (It was $445! >> A Savings of $50!!)" at bounding box center [396, 379] width 468 height 12
drag, startPoint x: 502, startPoint y: 340, endPoint x: 141, endPoint y: 335, distance: 360.4
click at [142, 335] on div "Step 2 - Craft an Email Subject and Message Subject Message [GEOGRAPHIC_DATA], …" at bounding box center [397, 394] width 510 height 680
click at [239, 160] on icon "button" at bounding box center [238, 161] width 5 height 3
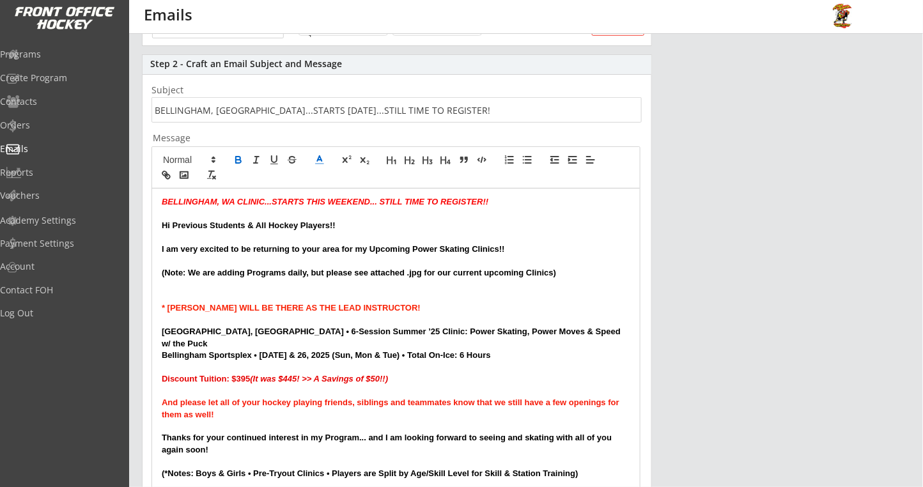
click at [319, 160] on line at bounding box center [319, 160] width 3 height 0
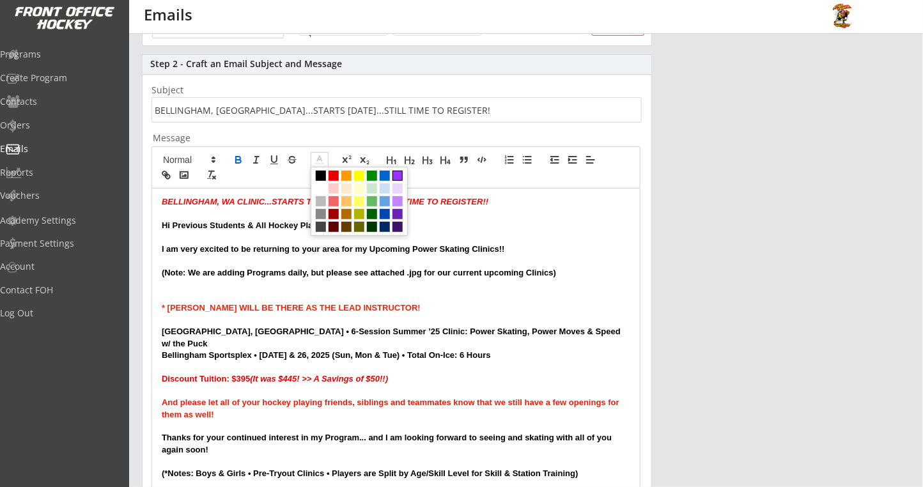
click at [394, 176] on span at bounding box center [397, 176] width 10 height 10
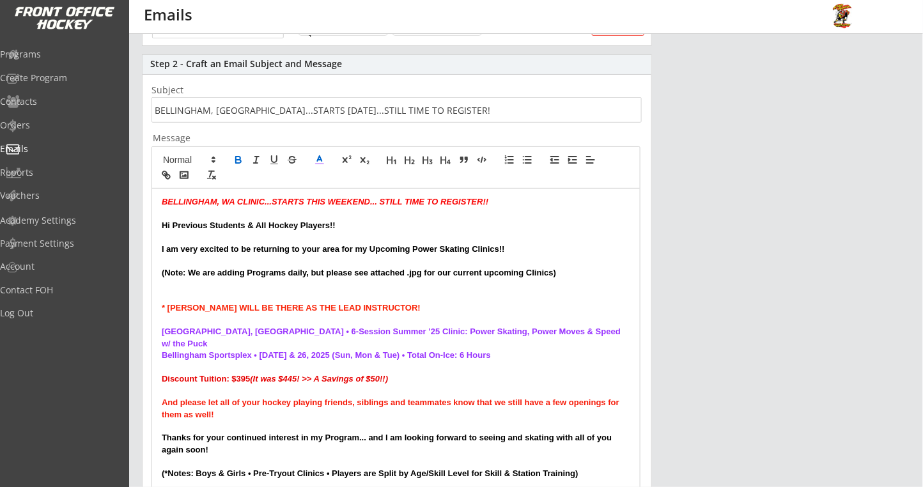
click at [337, 307] on strong "* [PERSON_NAME] WILL BE THERE AS THE LEAD INSTRUCTOR!" at bounding box center [291, 308] width 259 height 10
click at [253, 350] on strong "Bellingham Sportsplex • [DATE] & 26, 2025 (Sun, Mon & Tue) • Total On-Ice: 6 Ho…" at bounding box center [326, 355] width 329 height 10
copy strong "•"
click at [542, 328] on strong "[GEOGRAPHIC_DATA], [GEOGRAPHIC_DATA] • 6-Session Summer ’25 Clinic: Power Skati…" at bounding box center [392, 336] width 461 height 21
click at [550, 332] on p "[GEOGRAPHIC_DATA], [GEOGRAPHIC_DATA] • 6-Session Summer ’25 Clinic: Power Skati…" at bounding box center [396, 338] width 468 height 24
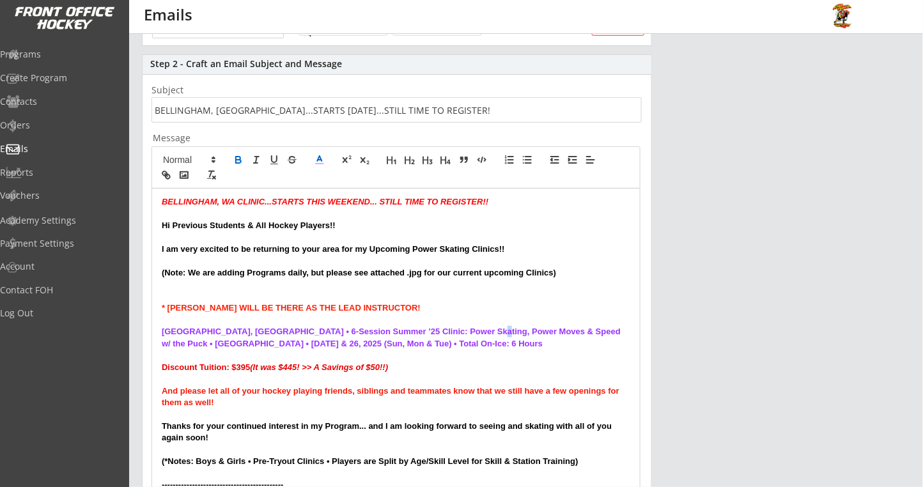
click at [482, 332] on strong "[GEOGRAPHIC_DATA], [GEOGRAPHIC_DATA] • 6-Session Summer ’25 Clinic: Power Skati…" at bounding box center [392, 336] width 461 height 21
click at [489, 344] on p "[GEOGRAPHIC_DATA], [GEOGRAPHIC_DATA] • 6-Session Summer ’25 Clinic: Power Skati…" at bounding box center [396, 338] width 468 height 24
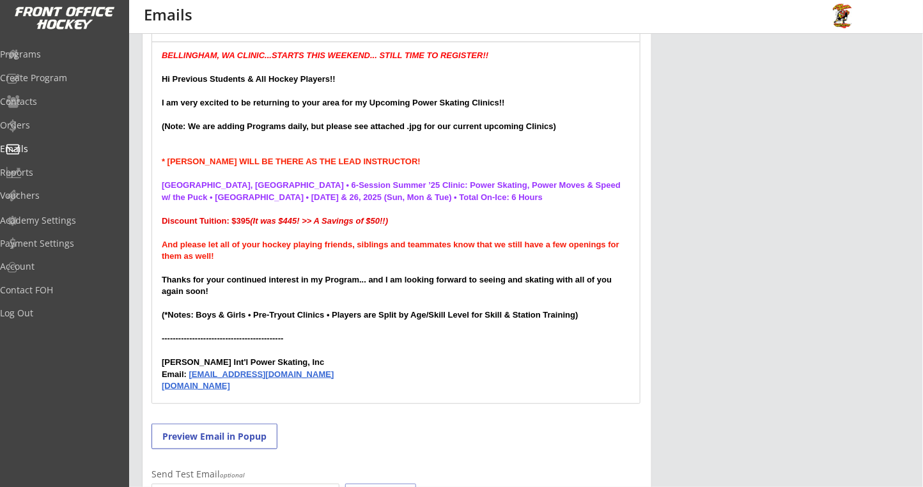
scroll to position [378, 0]
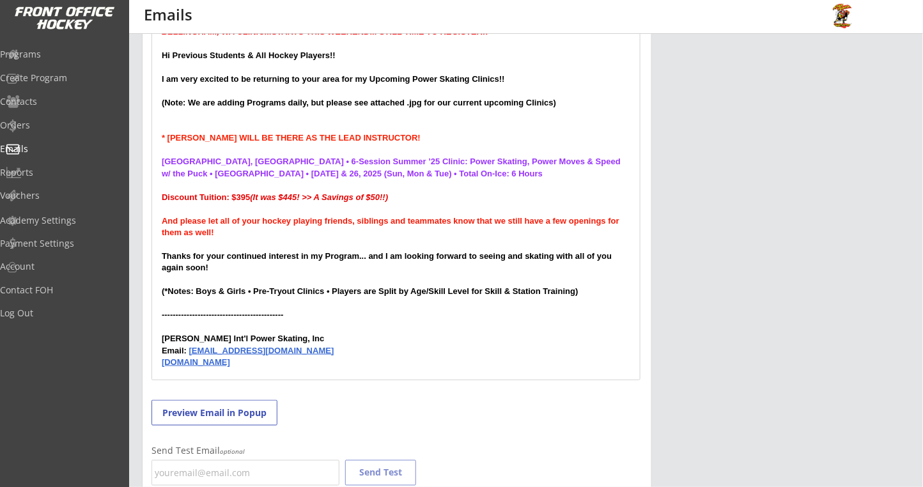
click at [190, 371] on div "BELLINGHAM, WA CLINIC...STARTS THIS WEEKEND... STILL TIME TO REGISTER!! Hi Prev…" at bounding box center [395, 199] width 487 height 361
click at [326, 362] on p "[DOMAIN_NAME]" at bounding box center [396, 363] width 468 height 12
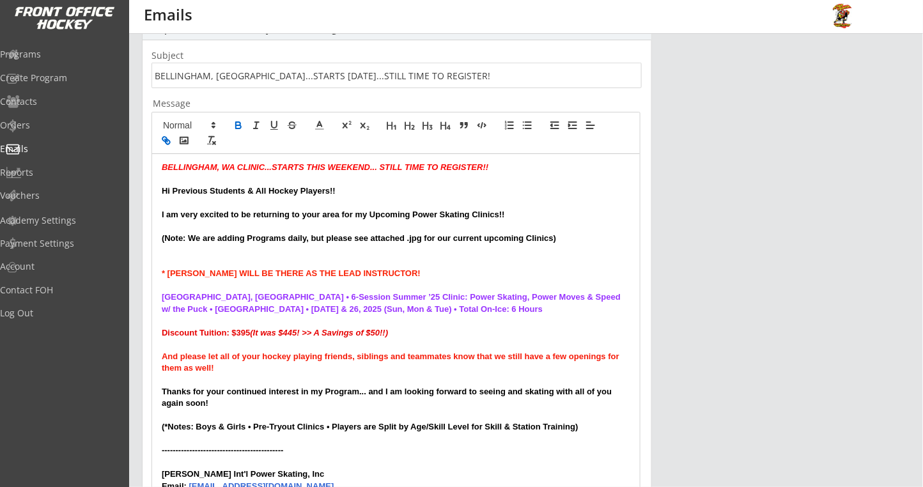
scroll to position [208, 0]
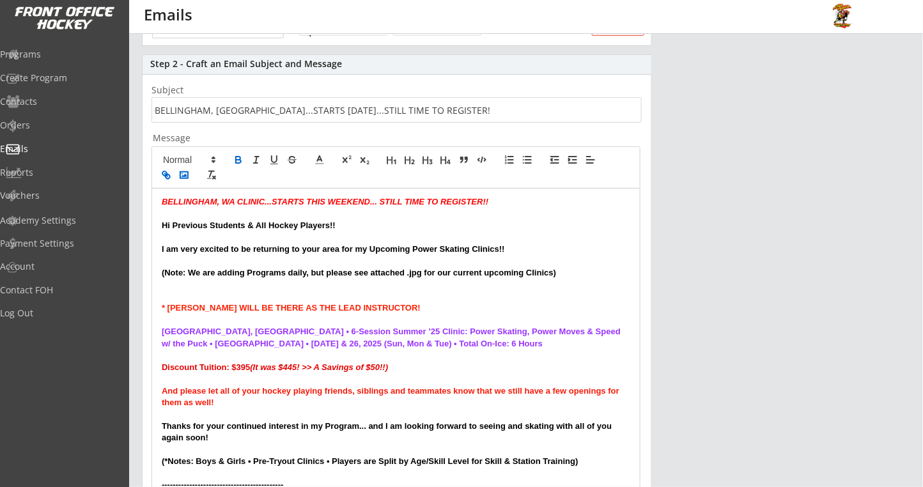
click at [187, 170] on icon "button" at bounding box center [184, 175] width 12 height 12
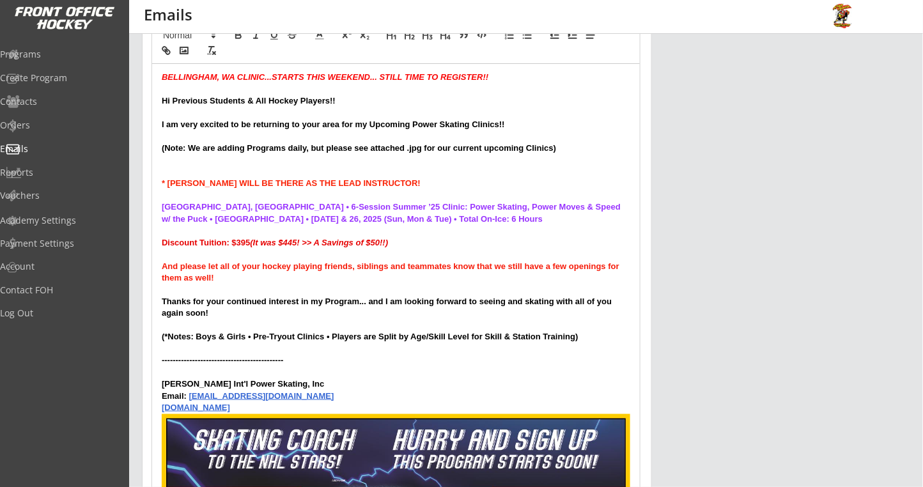
scroll to position [222, 0]
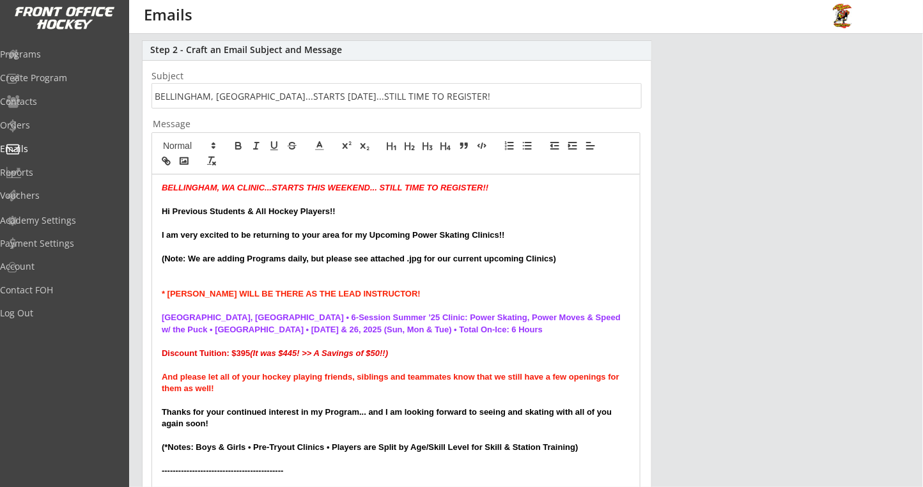
drag, startPoint x: 423, startPoint y: 309, endPoint x: 332, endPoint y: 296, distance: 91.5
click at [328, 299] on p "* [PERSON_NAME] WILL BE THERE AS THE LEAD INSTRUCTOR!" at bounding box center [396, 294] width 468 height 12
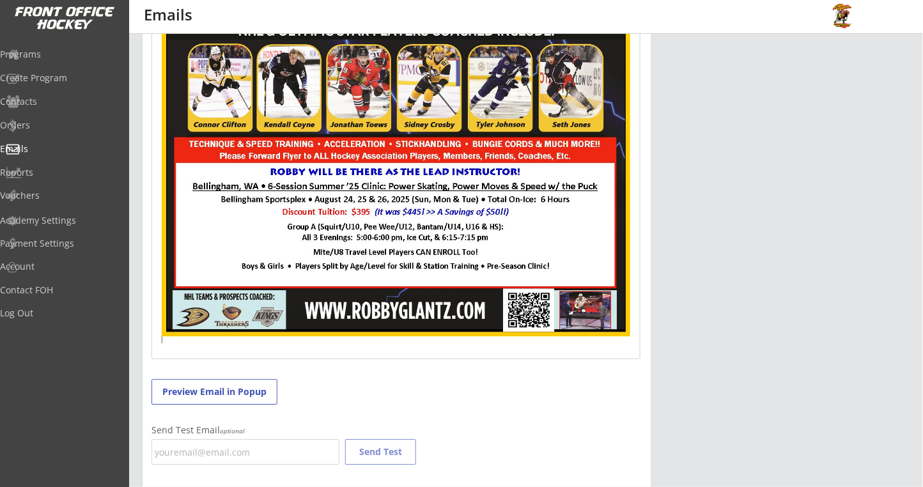
scroll to position [989, 0]
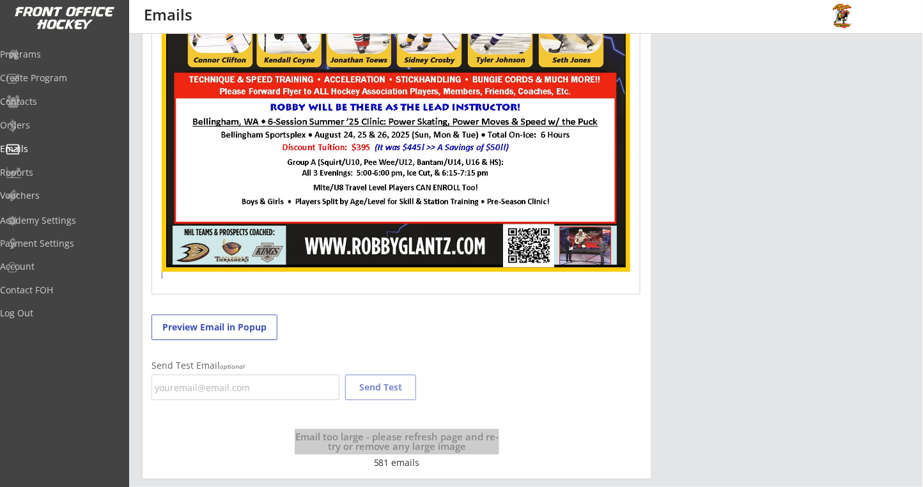
scroll to position [870, 0]
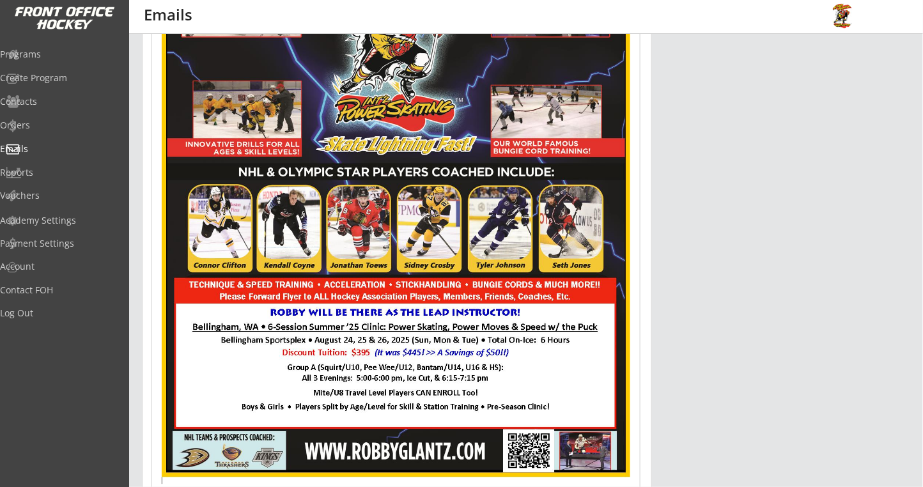
click at [250, 358] on img at bounding box center [396, 180] width 468 height 606
click at [632, 335] on div "BELLINGHAM, WA CLINIC...STARTS THIS WEEKEND... STILL TIME TO REGISTER!! Hi Prev…" at bounding box center [395, 13] width 487 height 972
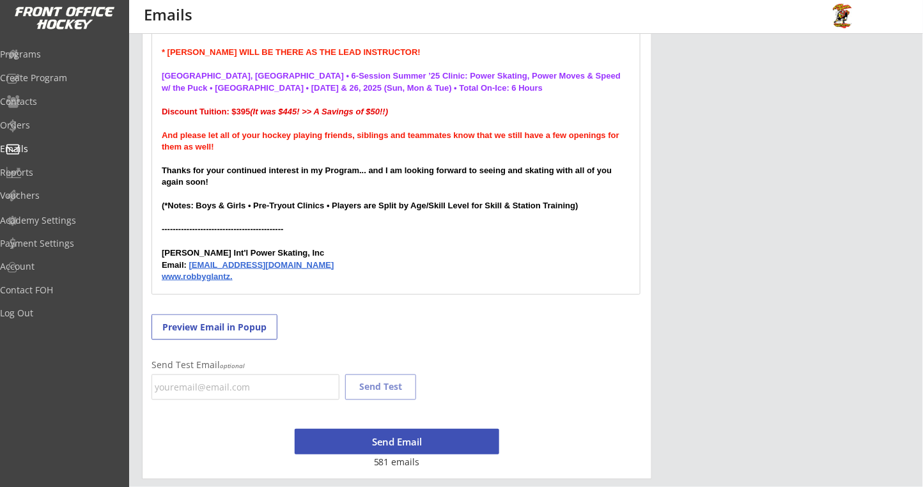
click at [228, 276] on strong "www.robbyglantz." at bounding box center [197, 277] width 71 height 10
click at [268, 279] on p "[DOMAIN_NAME]" at bounding box center [396, 277] width 468 height 12
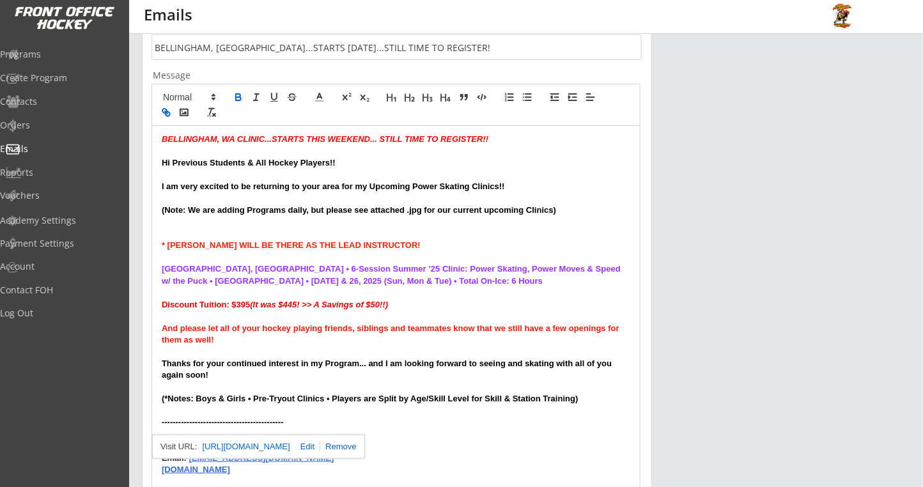
scroll to position [208, 0]
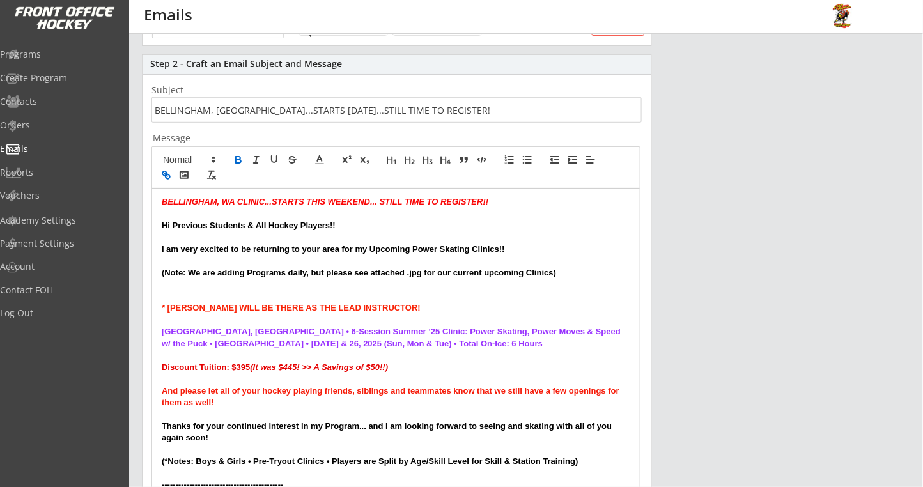
click at [160, 204] on div "BELLINGHAM, WA CLINIC...STARTS THIS WEEKEND... STILL TIME TO REGISTER!! Hi Prev…" at bounding box center [395, 368] width 487 height 361
click at [183, 178] on rect "button" at bounding box center [184, 175] width 8 height 6
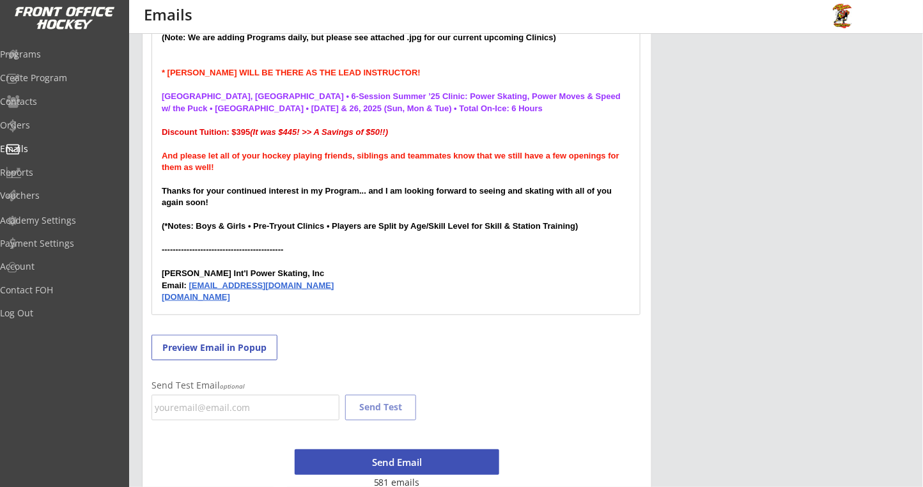
scroll to position [464, 0]
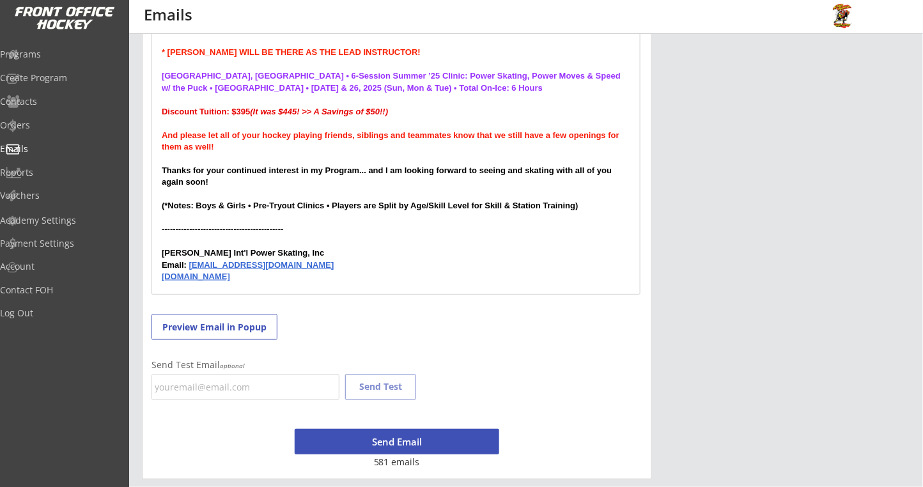
click at [194, 293] on div "BELLINGHAM, WA CLINIC...STARTS THIS WEEKEND... STILL TIME TO REGISTER!! Hi Prev…" at bounding box center [395, 113] width 487 height 361
click at [272, 279] on p "[DOMAIN_NAME]" at bounding box center [396, 277] width 468 height 12
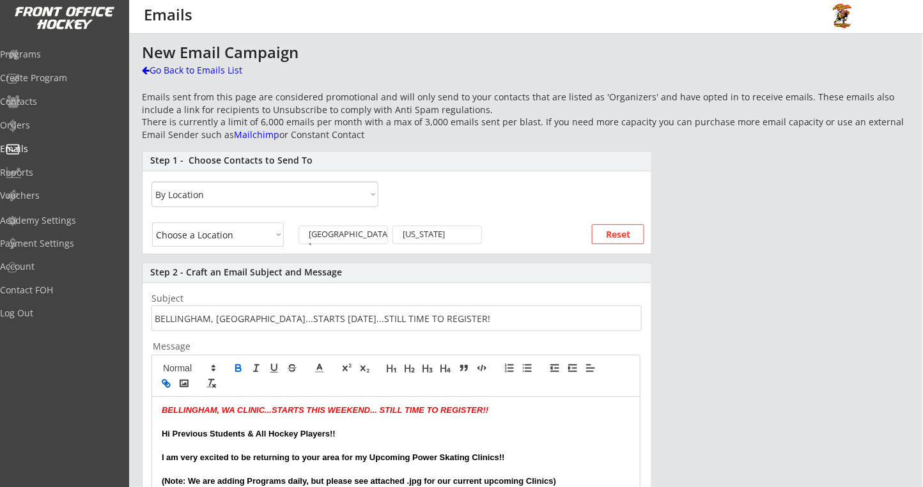
scroll to position [85, 0]
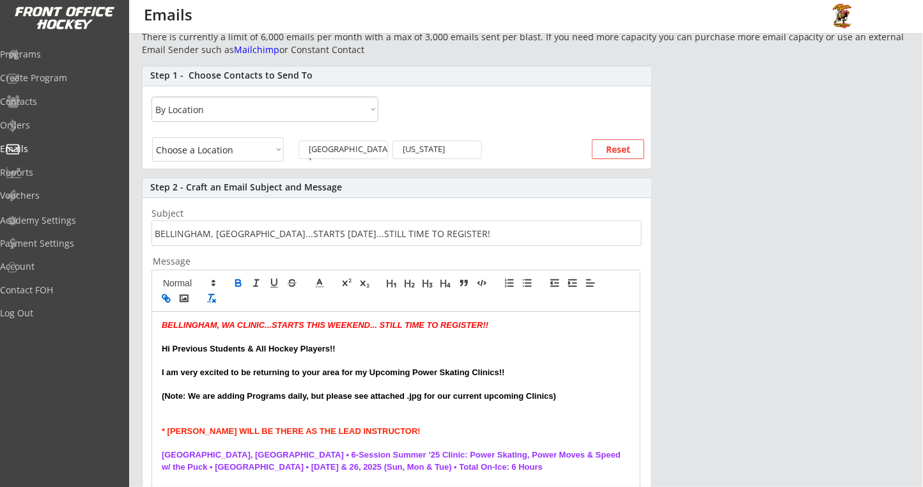
click at [213, 299] on icon "button" at bounding box center [212, 299] width 12 height 12
click at [185, 298] on polyline "button" at bounding box center [183, 298] width 5 height 3
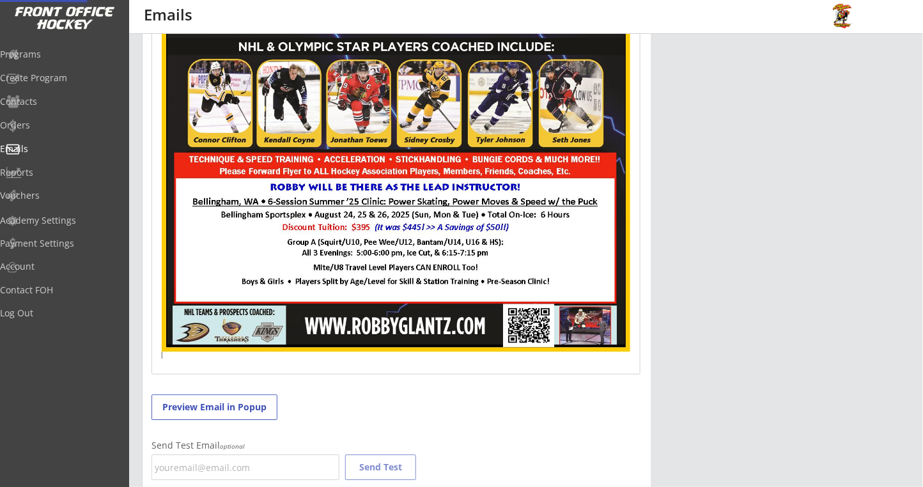
scroll to position [1075, 0]
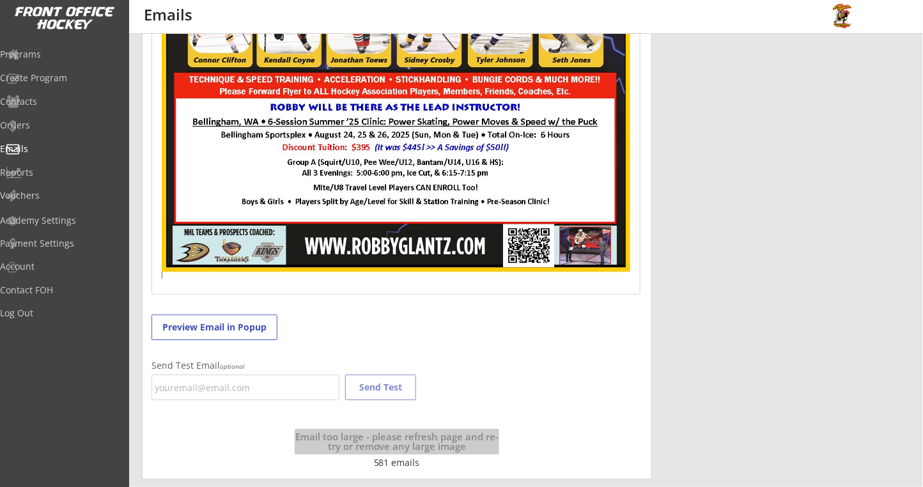
drag, startPoint x: 631, startPoint y: 223, endPoint x: 160, endPoint y: 172, distance: 474.3
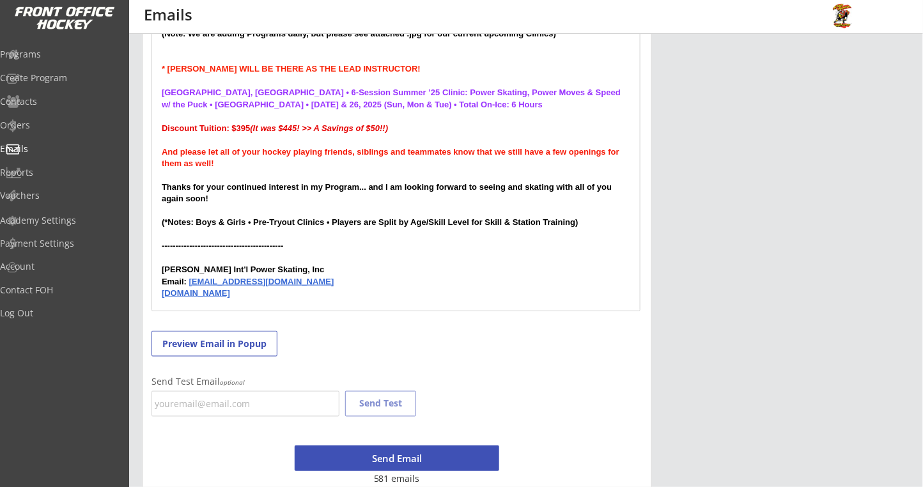
scroll to position [464, 0]
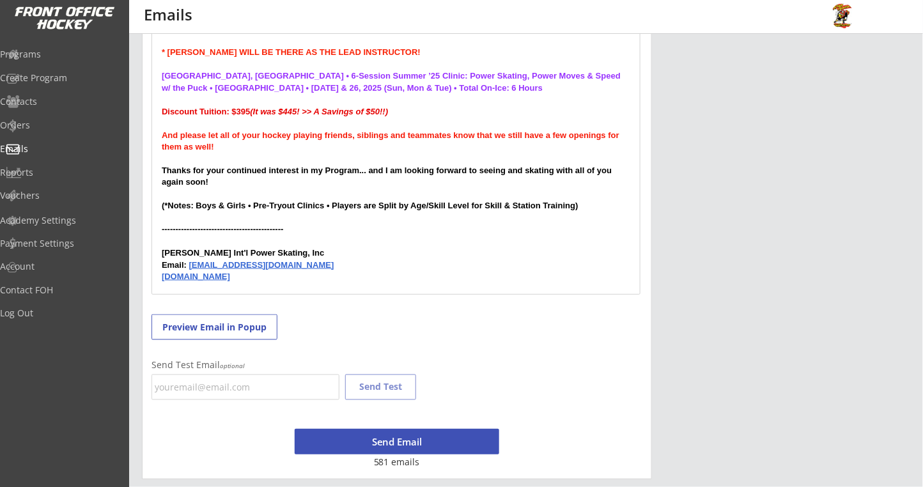
click at [178, 286] on div "BELLINGHAM, WA CLINIC...STARTS THIS WEEKEND... STILL TIME TO REGISTER!! Hi Prev…" at bounding box center [395, 113] width 487 height 361
click at [268, 284] on div "BELLINGHAM, WA CLINIC...STARTS THIS WEEKEND... STILL TIME TO REGISTER!! Hi Prev…" at bounding box center [395, 113] width 487 height 361
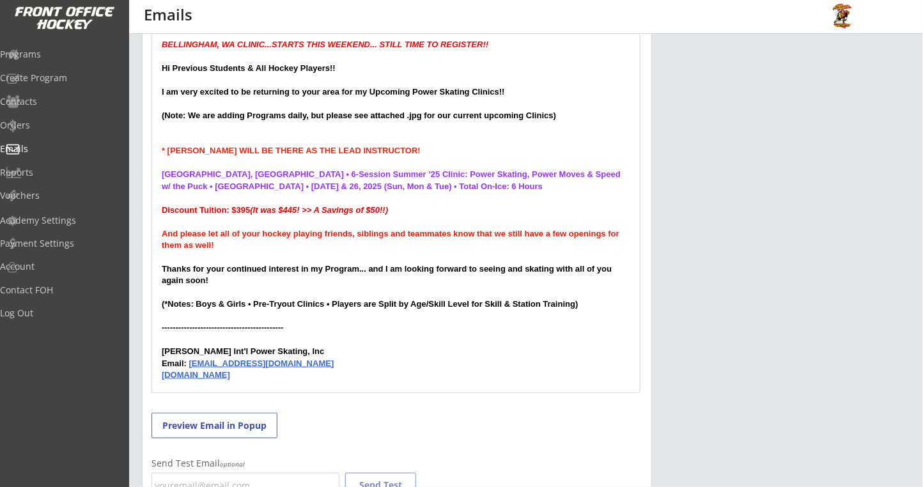
scroll to position [38, 0]
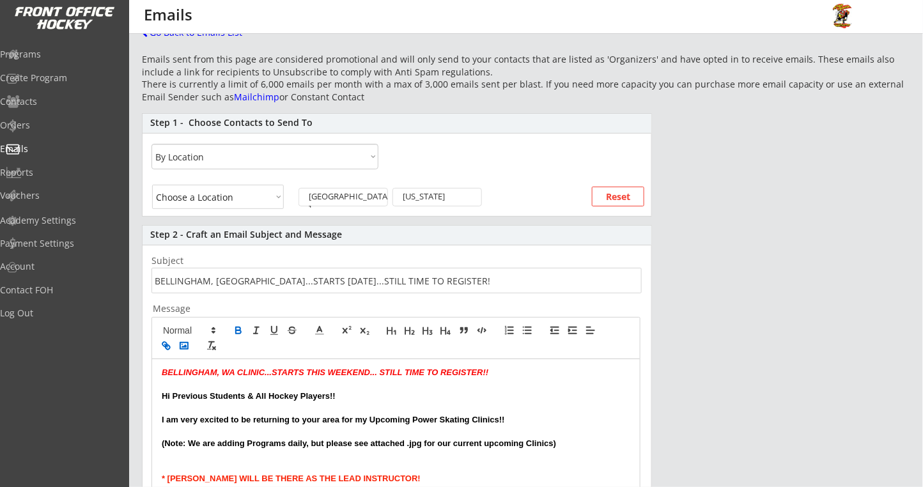
click at [187, 345] on rect "button" at bounding box center [184, 345] width 8 height 6
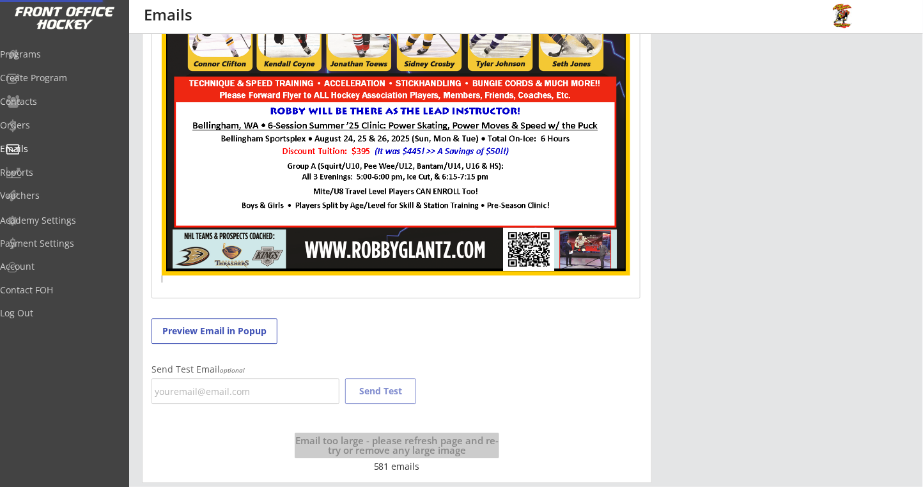
scroll to position [1075, 0]
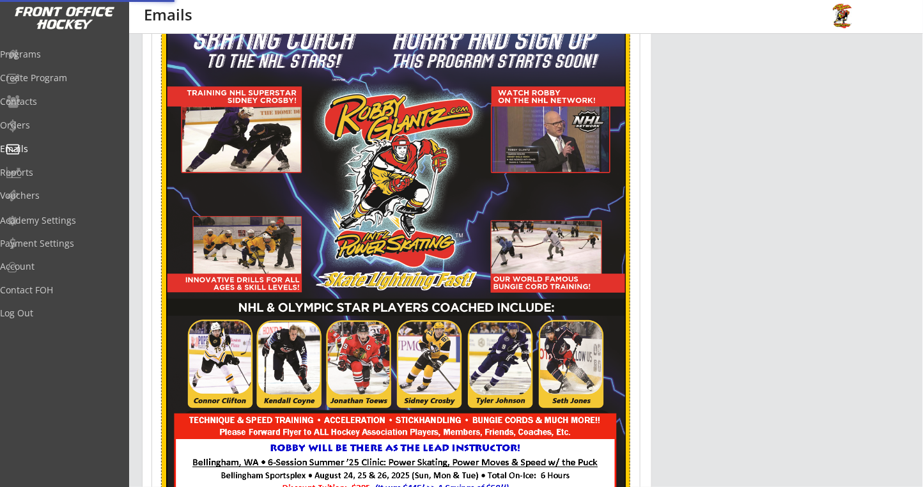
scroll to position [478, 0]
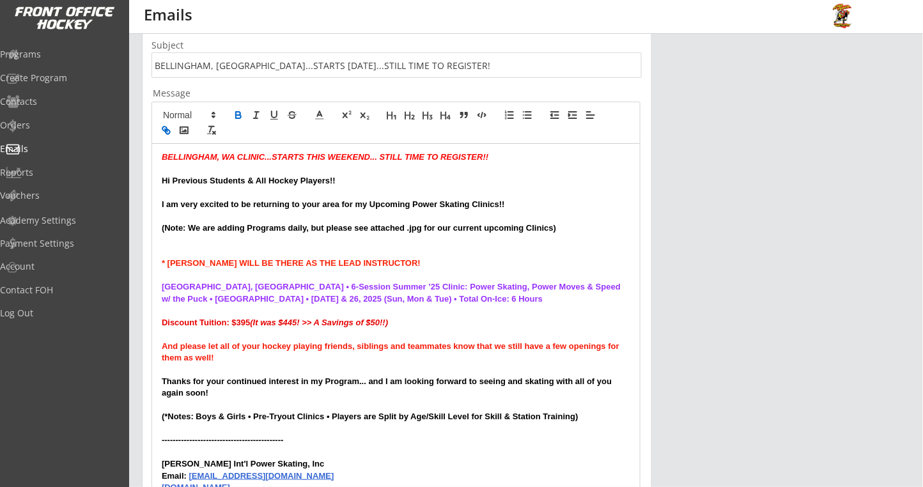
scroll to position [208, 0]
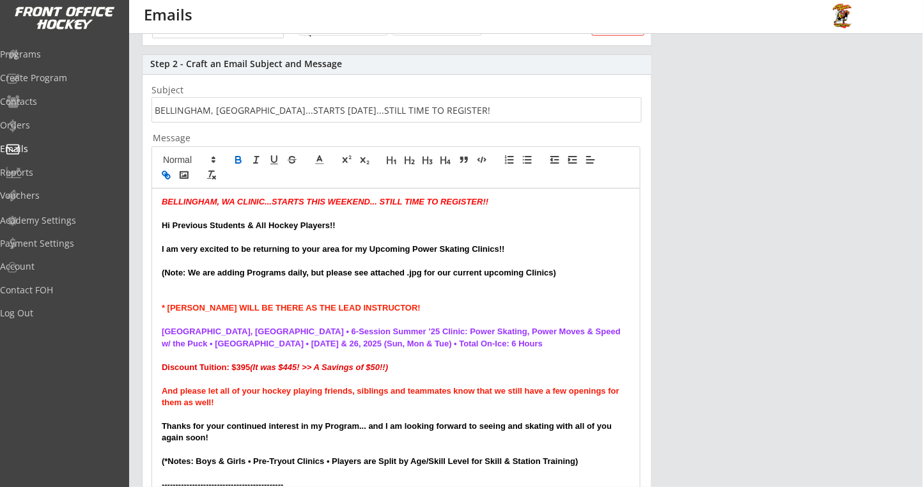
click at [167, 178] on icon "button" at bounding box center [166, 175] width 12 height 12
click at [167, 174] on icon "button" at bounding box center [167, 176] width 4 height 4
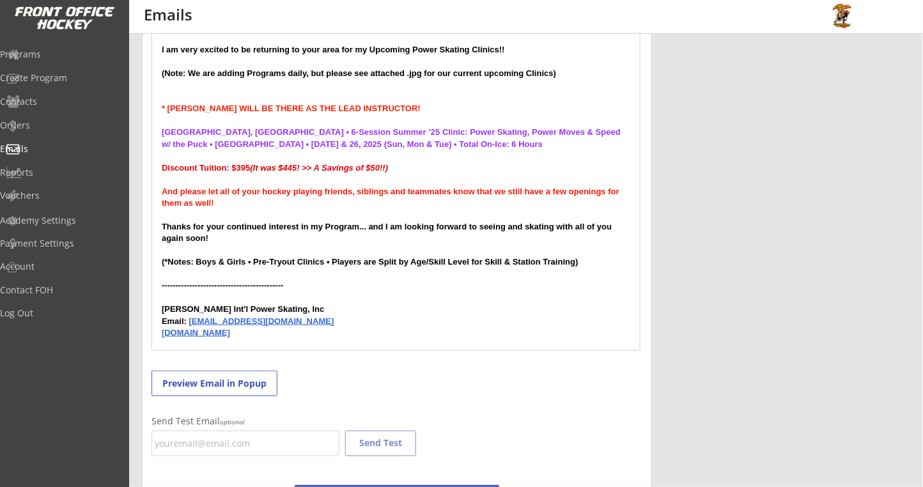
scroll to position [464, 0]
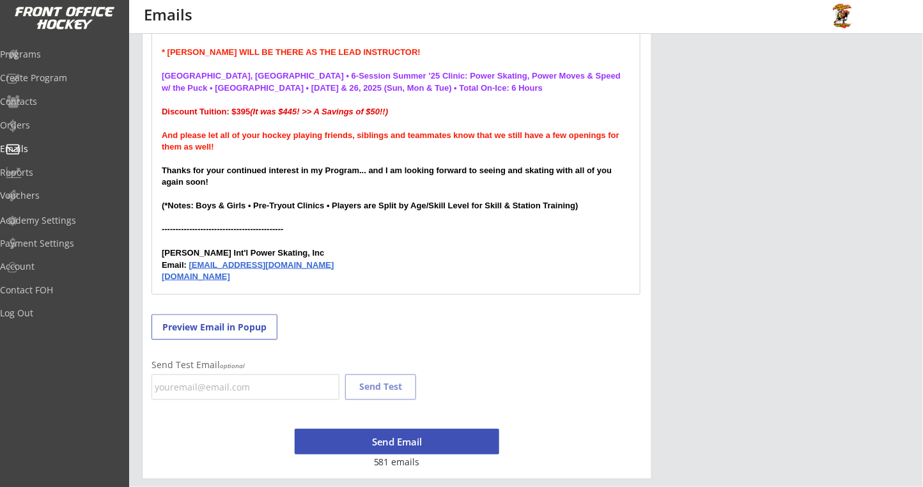
click at [196, 292] on div "BELLINGHAM, WA CLINIC...STARTS THIS WEEKEND... STILL TIME TO REGISTER!! Hi Prev…" at bounding box center [395, 113] width 487 height 361
click at [307, 204] on strong "(*Notes: Boys & Girls • Pre-Tryout Clinics • Players are Split by Age/Skill Lev…" at bounding box center [370, 206] width 417 height 10
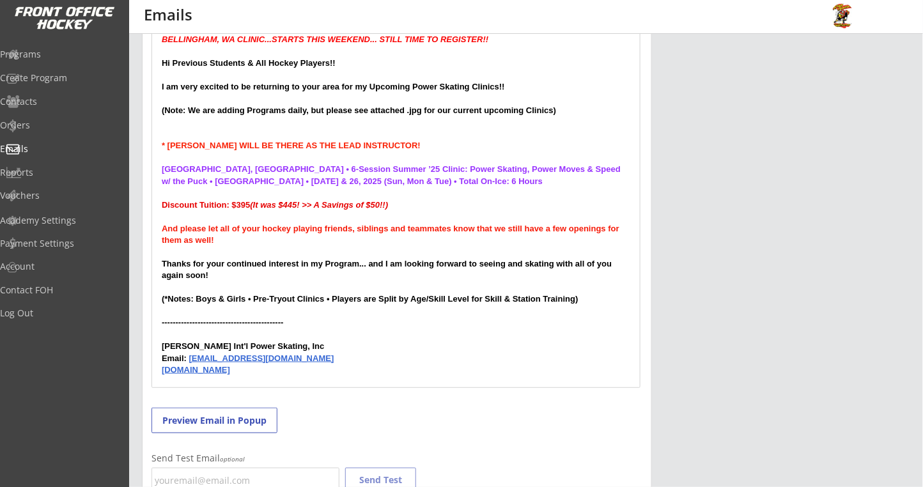
scroll to position [378, 0]
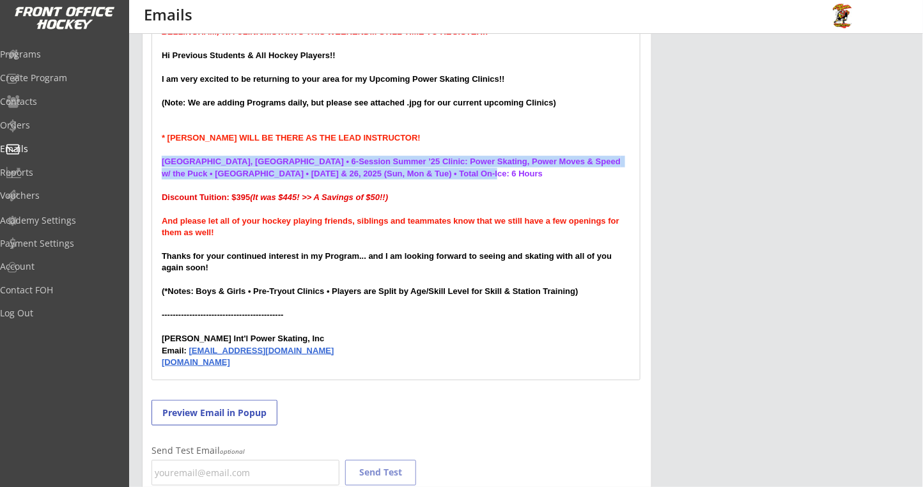
drag, startPoint x: 491, startPoint y: 173, endPoint x: 173, endPoint y: 153, distance: 318.2
click at [173, 153] on div "BELLINGHAM, WA CLINIC...STARTS THIS WEEKEND... STILL TIME TO REGISTER!! Hi Prev…" at bounding box center [395, 199] width 487 height 361
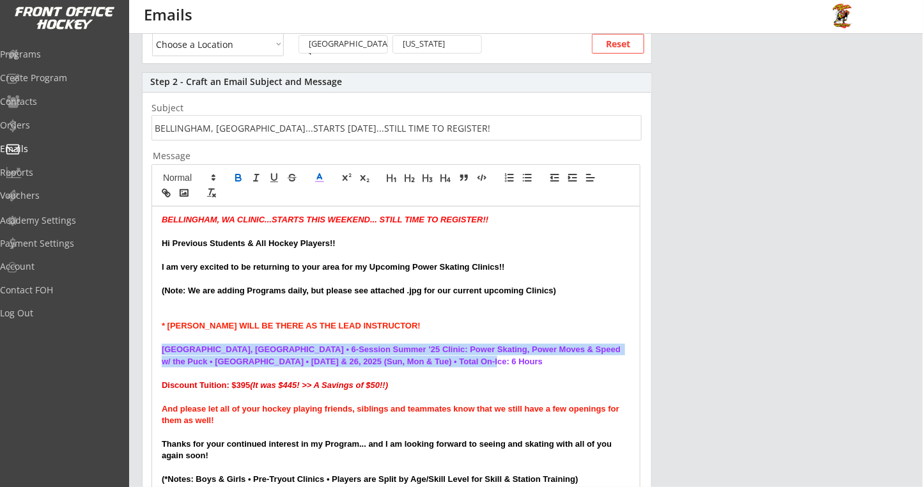
scroll to position [123, 0]
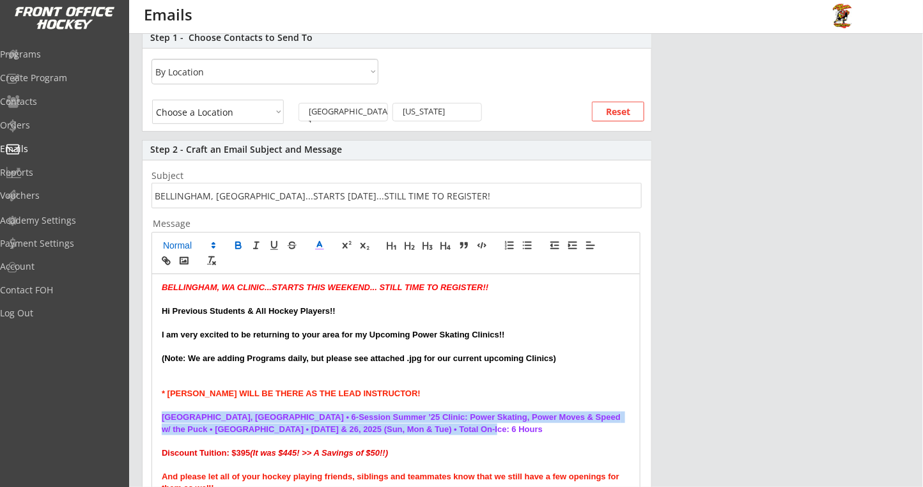
drag, startPoint x: 389, startPoint y: 245, endPoint x: 211, endPoint y: 242, distance: 178.3
click at [211, 242] on icon at bounding box center [214, 246] width 12 height 12
click at [189, 296] on span at bounding box center [188, 295] width 51 height 18
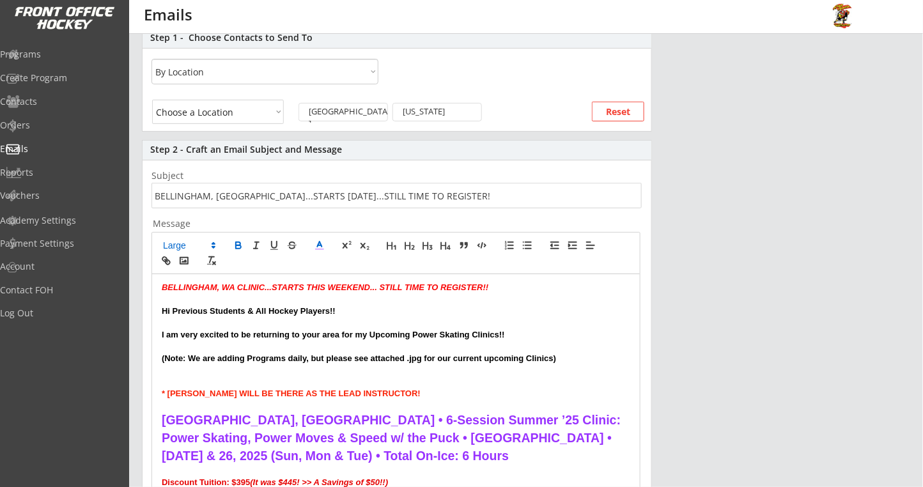
click at [313, 362] on p "(Note: We are adding Programs daily, but please see attached .jpg for our curre…" at bounding box center [396, 359] width 468 height 12
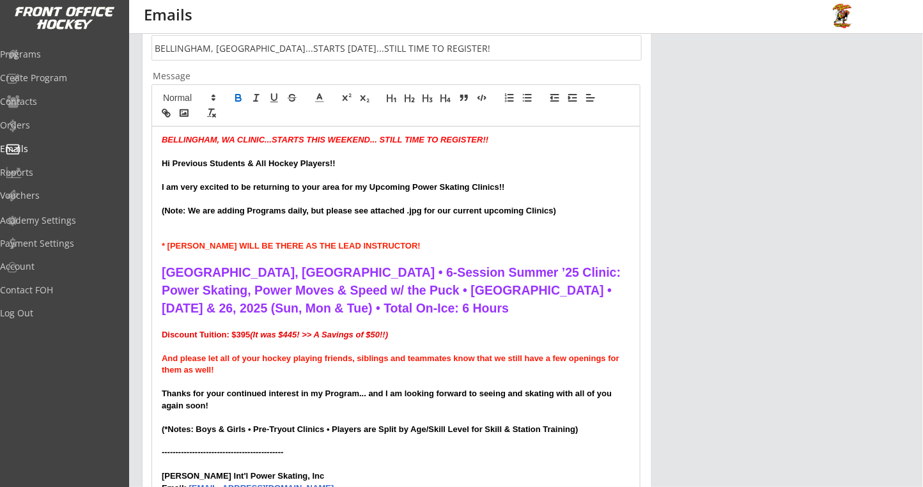
scroll to position [293, 0]
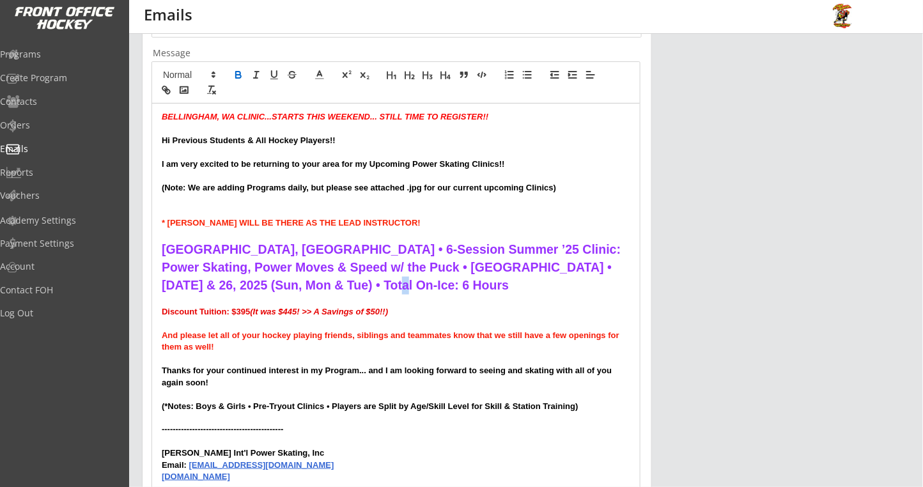
drag, startPoint x: 388, startPoint y: 337, endPoint x: 321, endPoint y: 282, distance: 86.7
click at [321, 283] on strong "[GEOGRAPHIC_DATA], [GEOGRAPHIC_DATA] • 6-Session Summer ’25 Clinic: Power Skati…" at bounding box center [393, 266] width 463 height 49
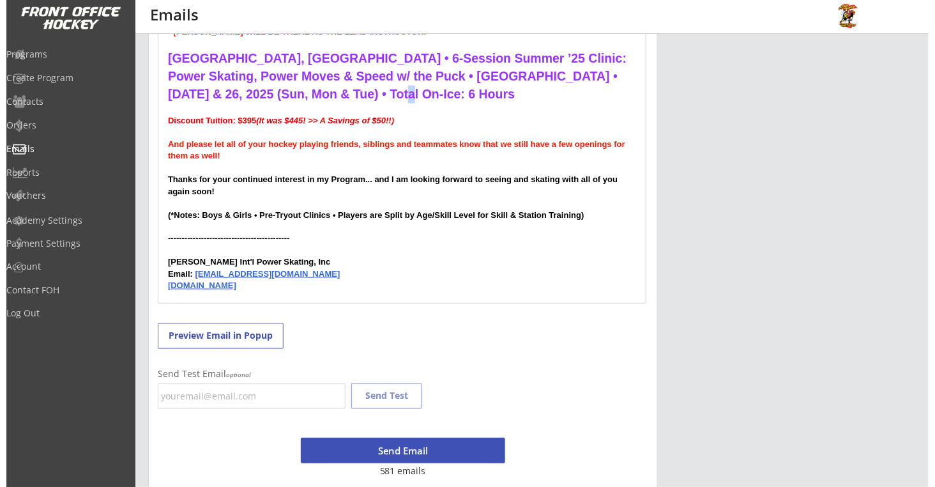
scroll to position [493, 0]
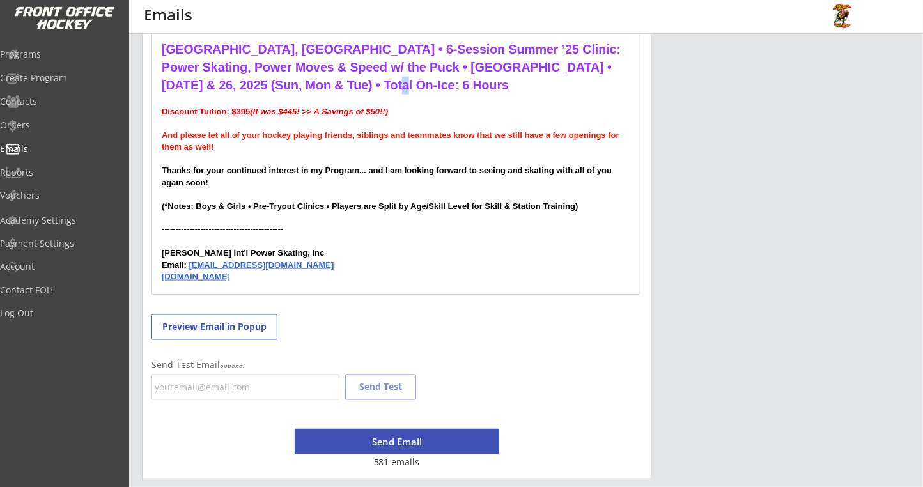
click at [406, 438] on button "Send Email" at bounding box center [397, 442] width 204 height 26
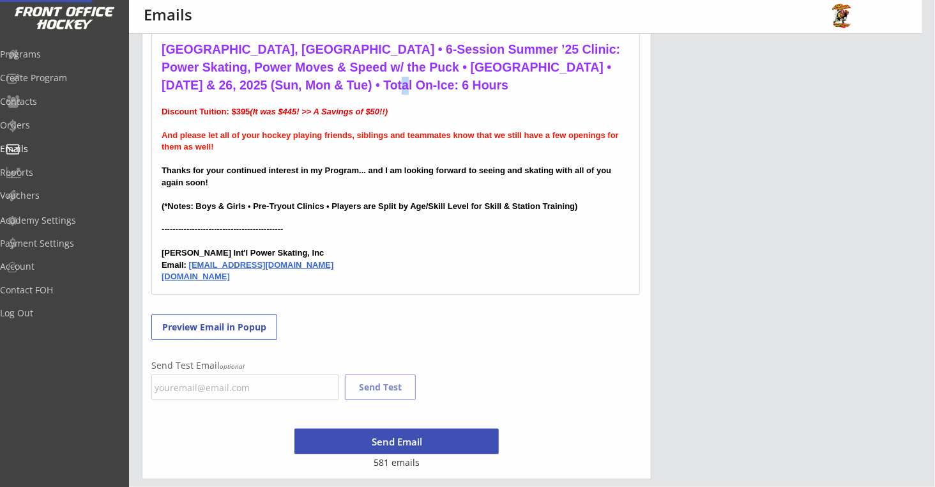
scroll to position [447, 0]
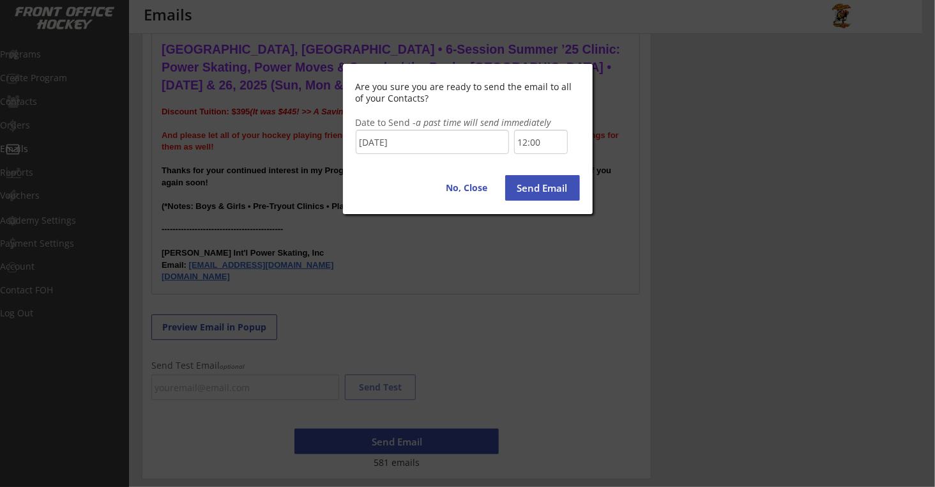
click at [532, 192] on button "Send Email" at bounding box center [542, 188] width 75 height 26
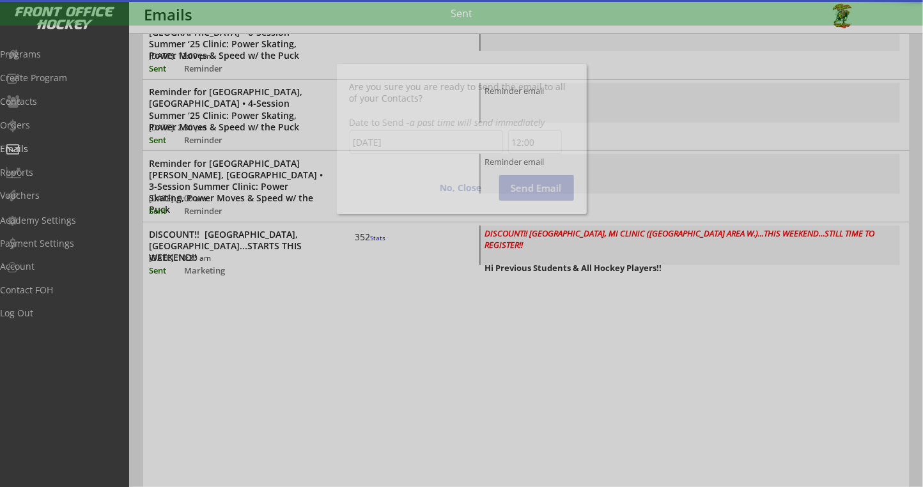
scroll to position [0, 0]
